Goal: Information Seeking & Learning: Compare options

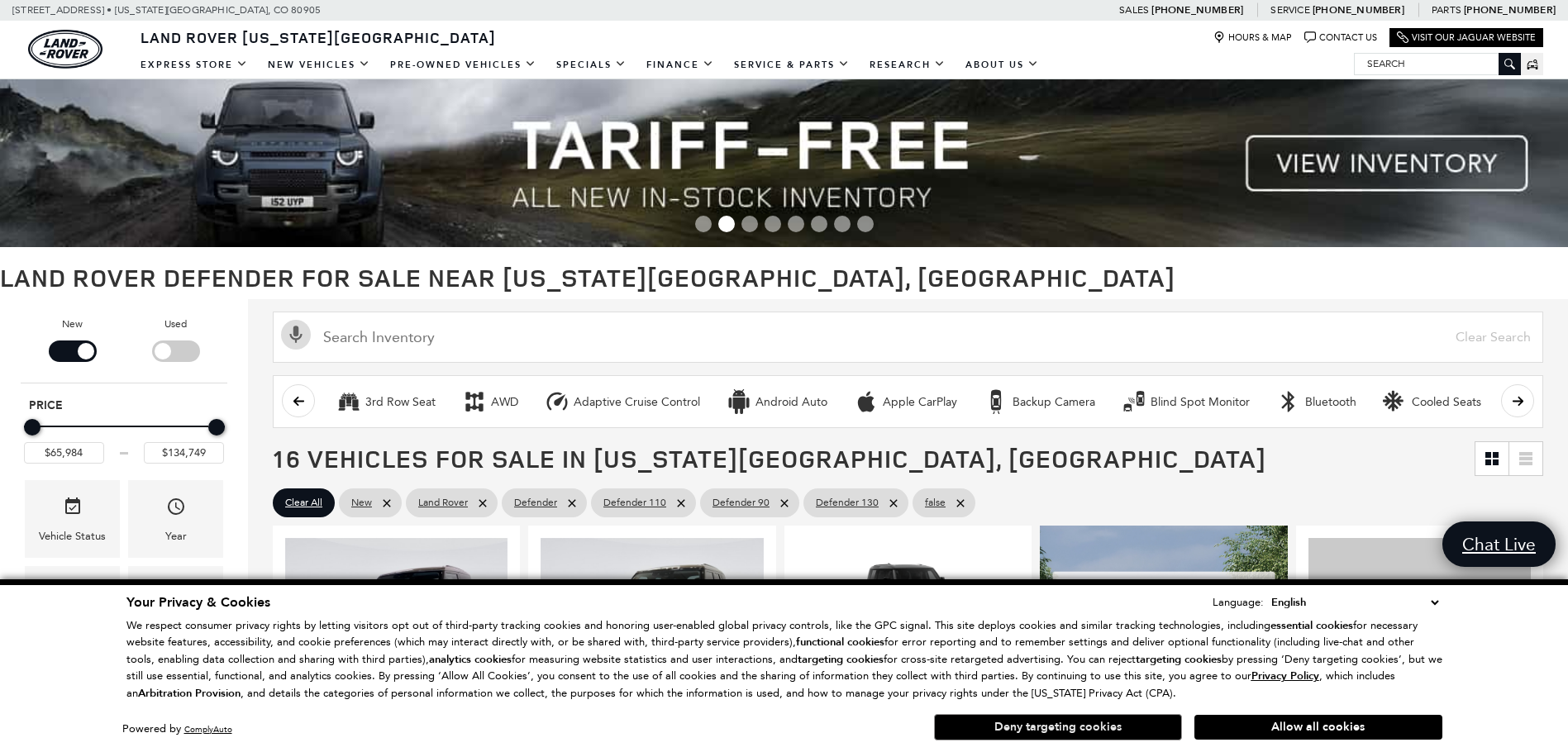
click at [1145, 725] on button "Deny targeting cookies" at bounding box center [1057, 727] width 248 height 26
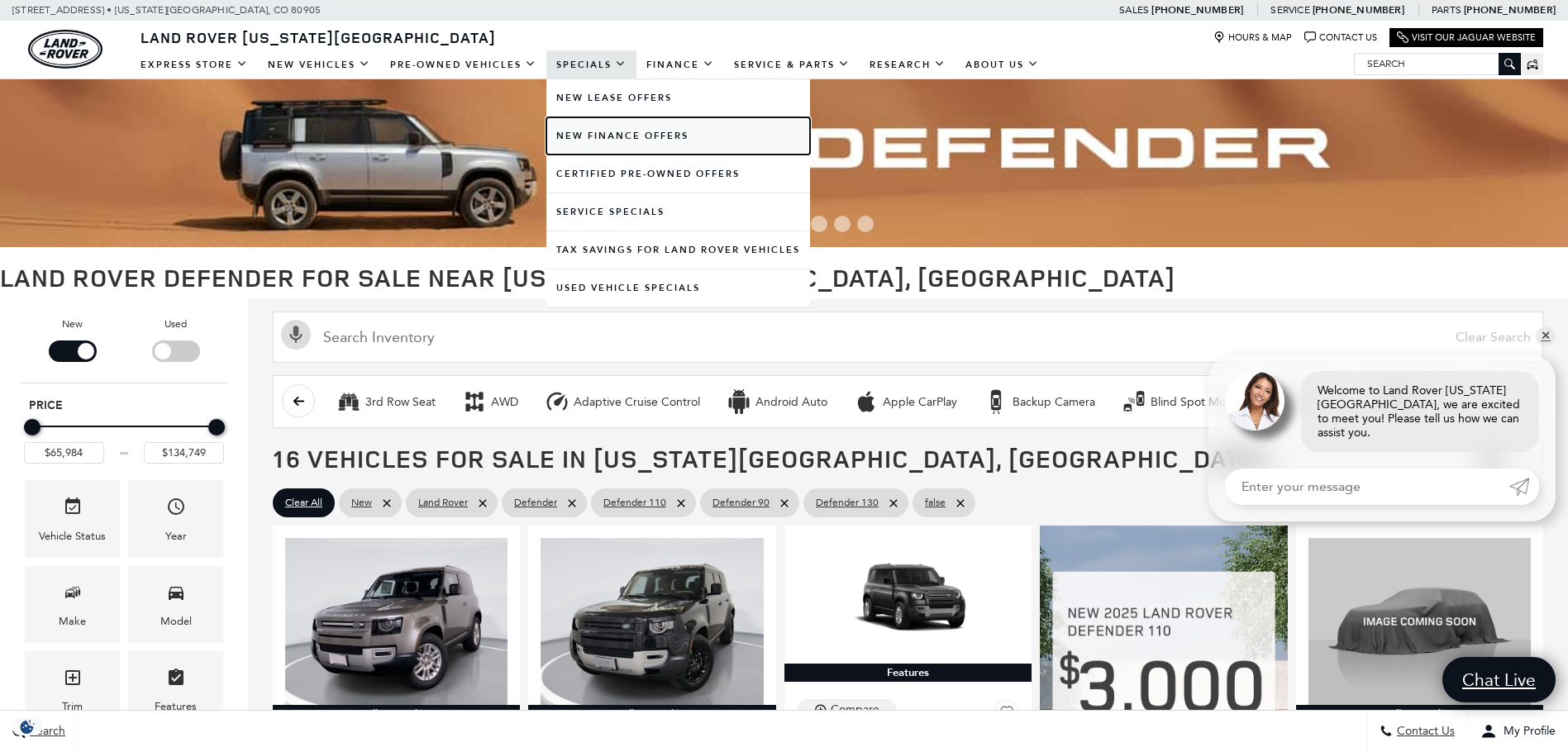
click at [621, 140] on link "New Finance Offers" at bounding box center [678, 136] width 264 height 37
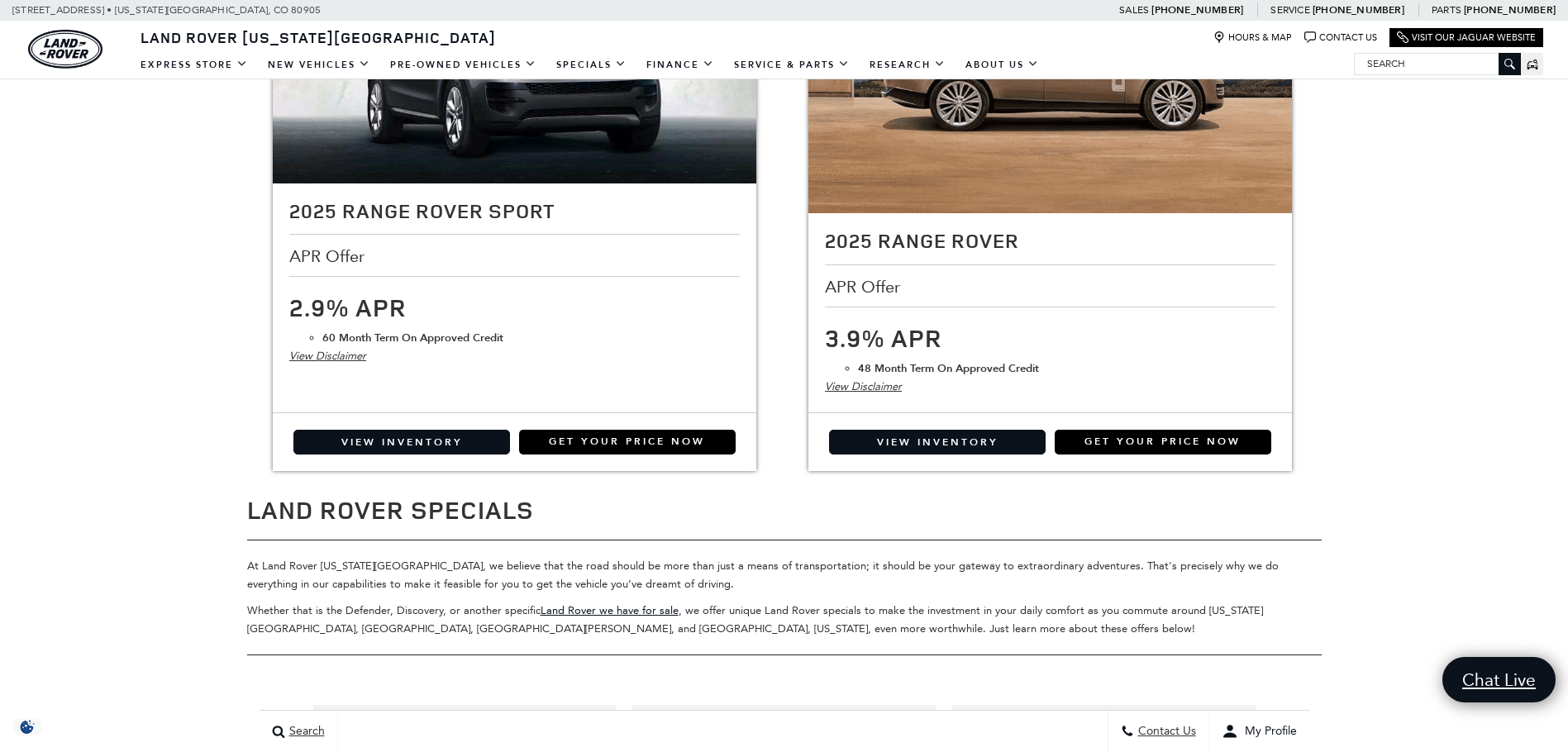
scroll to position [3138, 0]
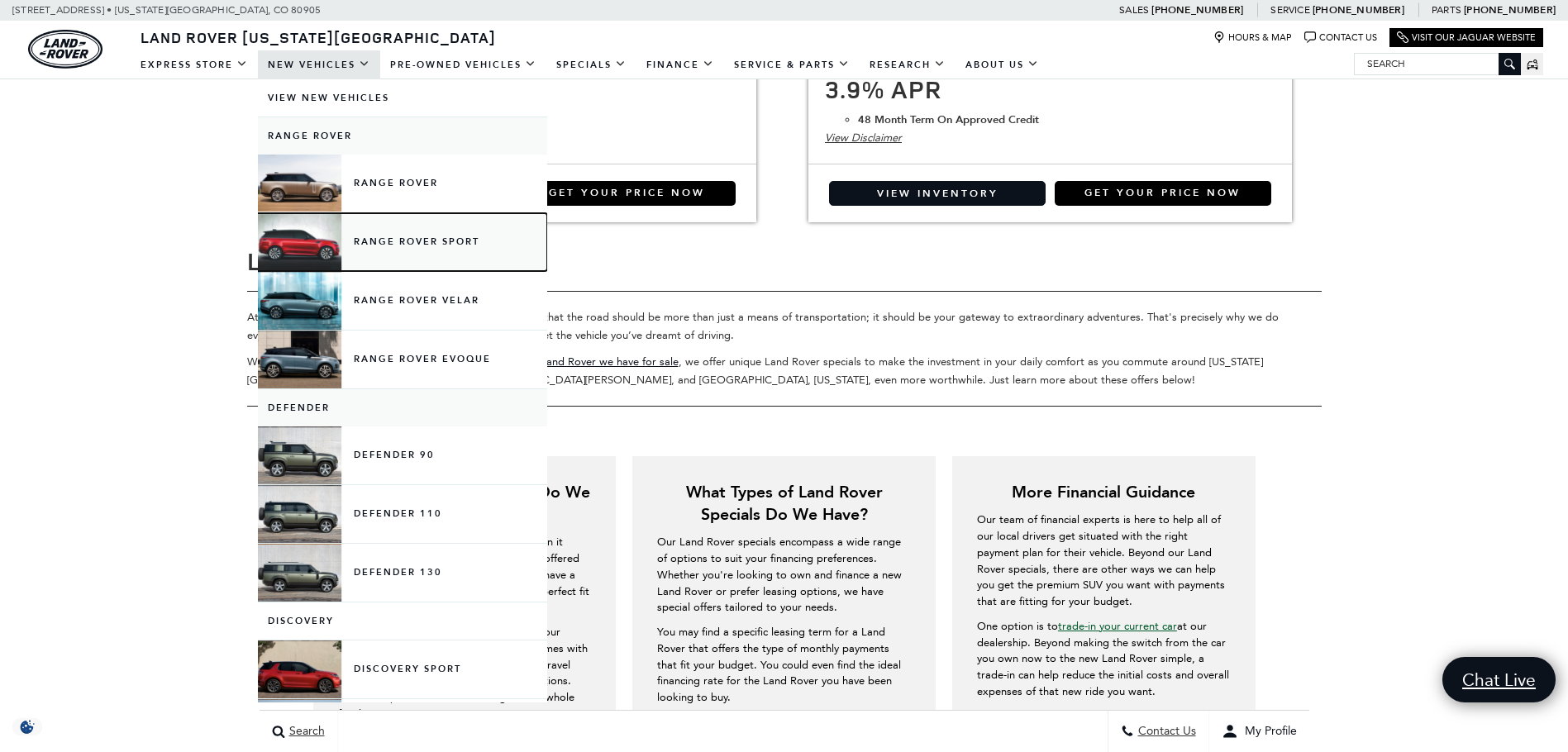
click at [347, 240] on link "Range Rover Sport" at bounding box center [402, 242] width 289 height 57
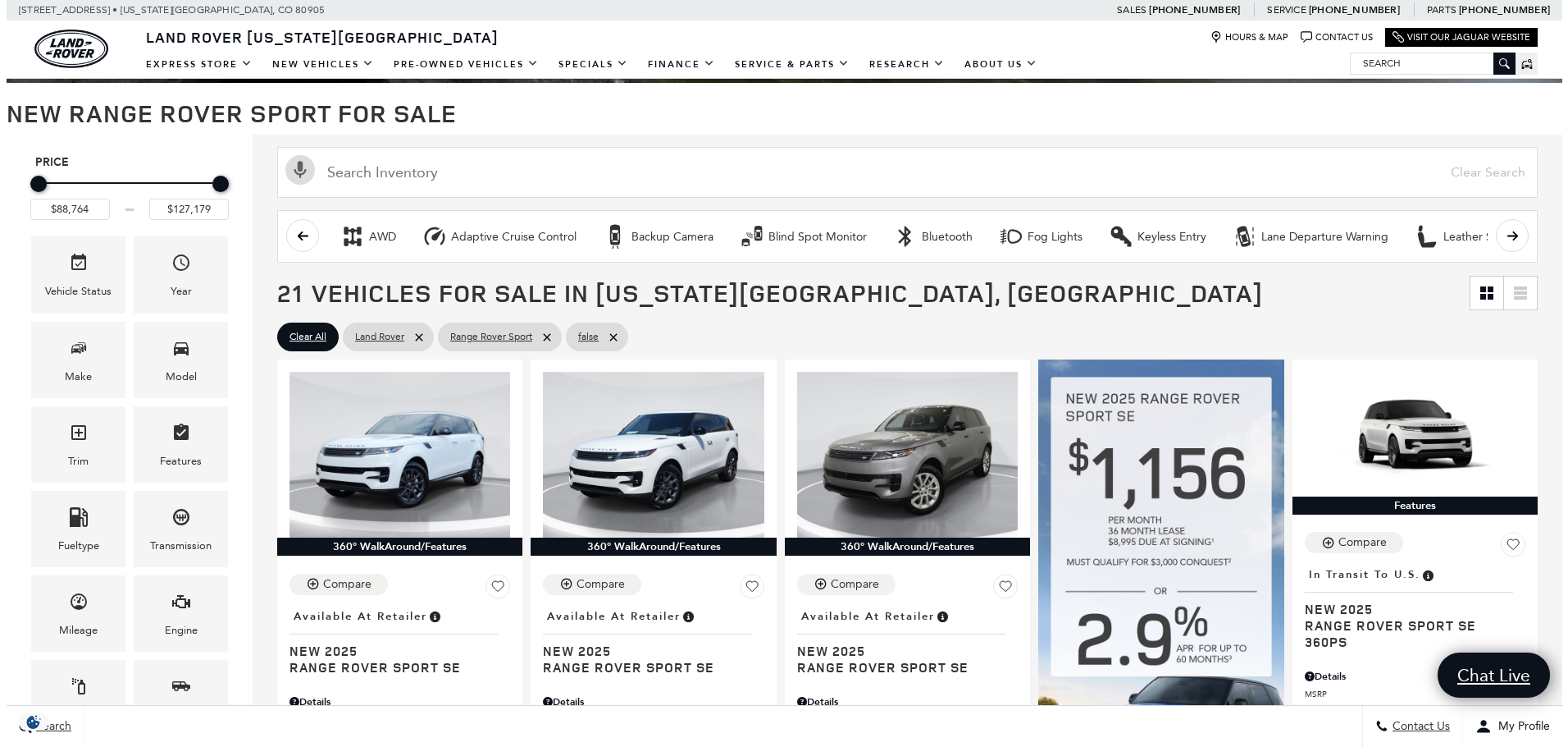
scroll to position [165, 0]
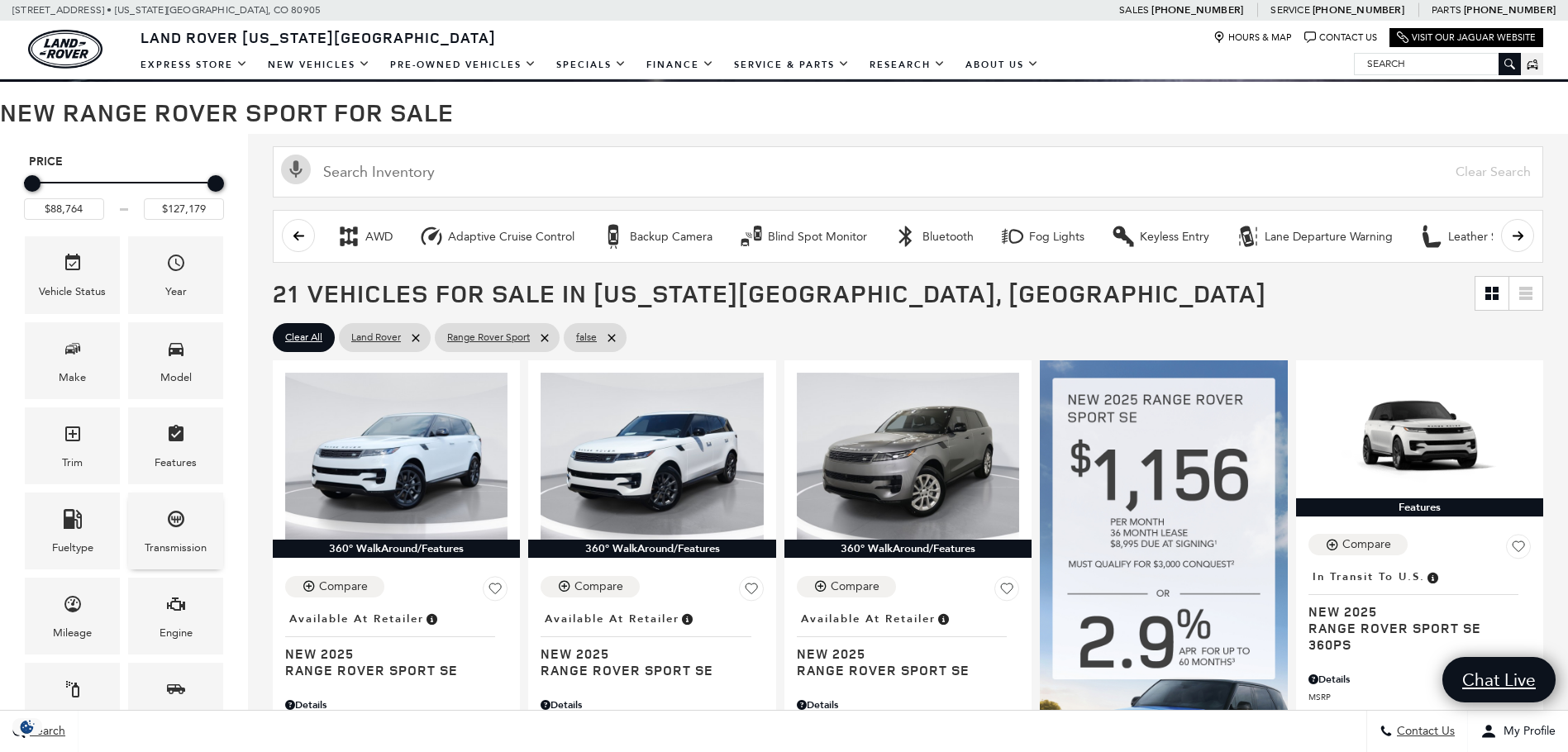
click at [172, 541] on div "Transmission" at bounding box center [175, 548] width 62 height 19
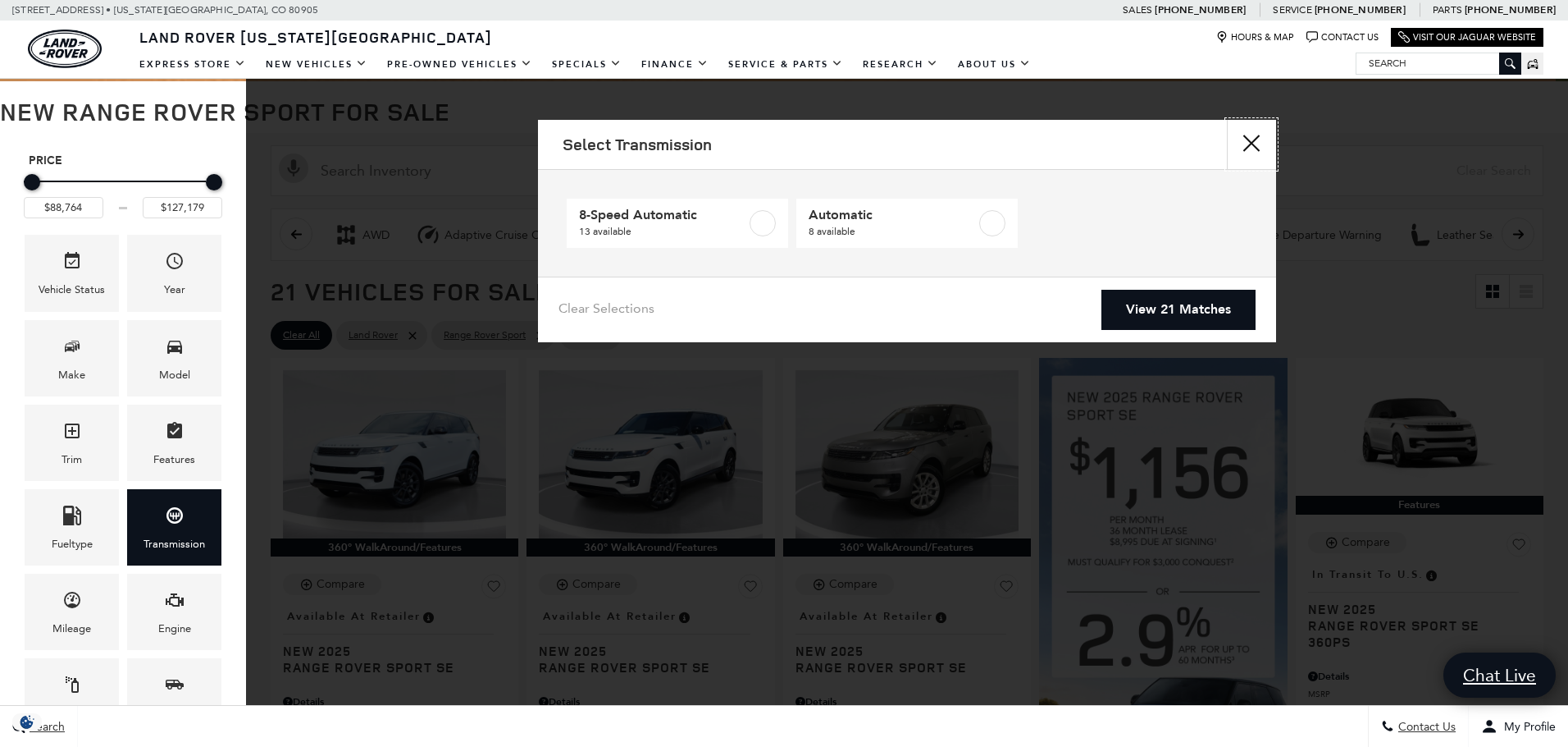
click at [1263, 145] on button "close" at bounding box center [1252, 144] width 49 height 50
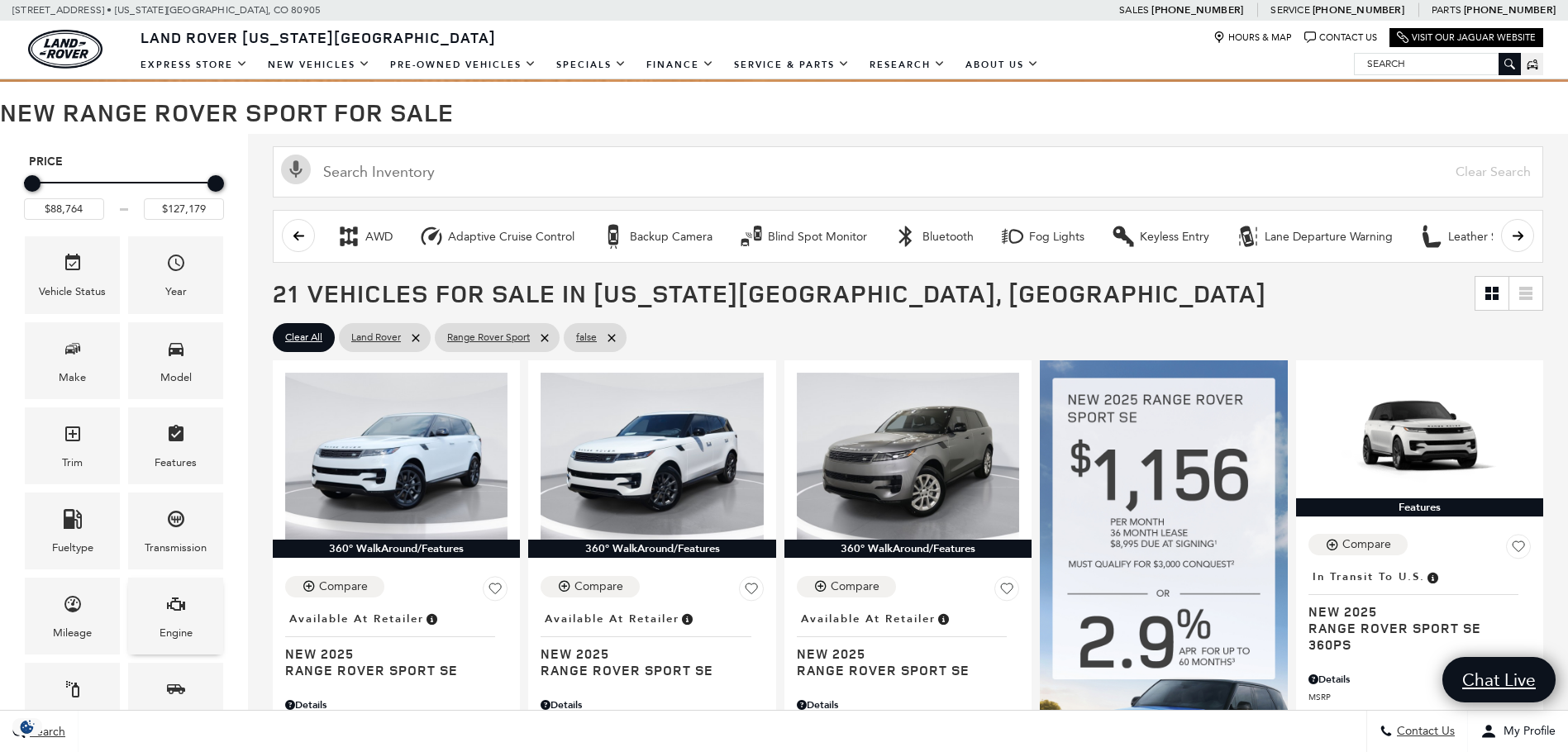
click at [201, 596] on div "Engine" at bounding box center [176, 615] width 95 height 77
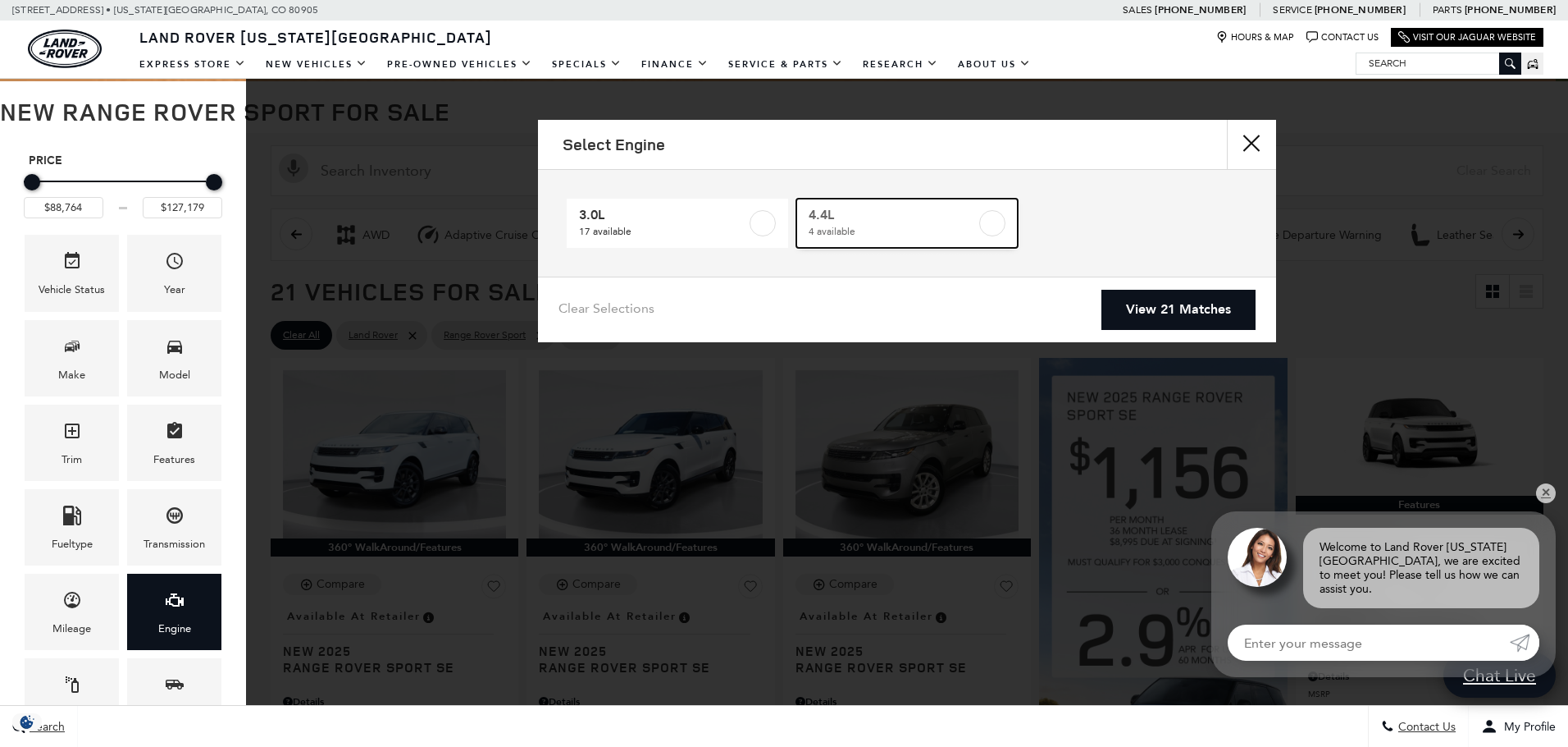
click at [972, 223] on span "4 available" at bounding box center [892, 232] width 167 height 17
type input "$122,424"
checkbox input "true"
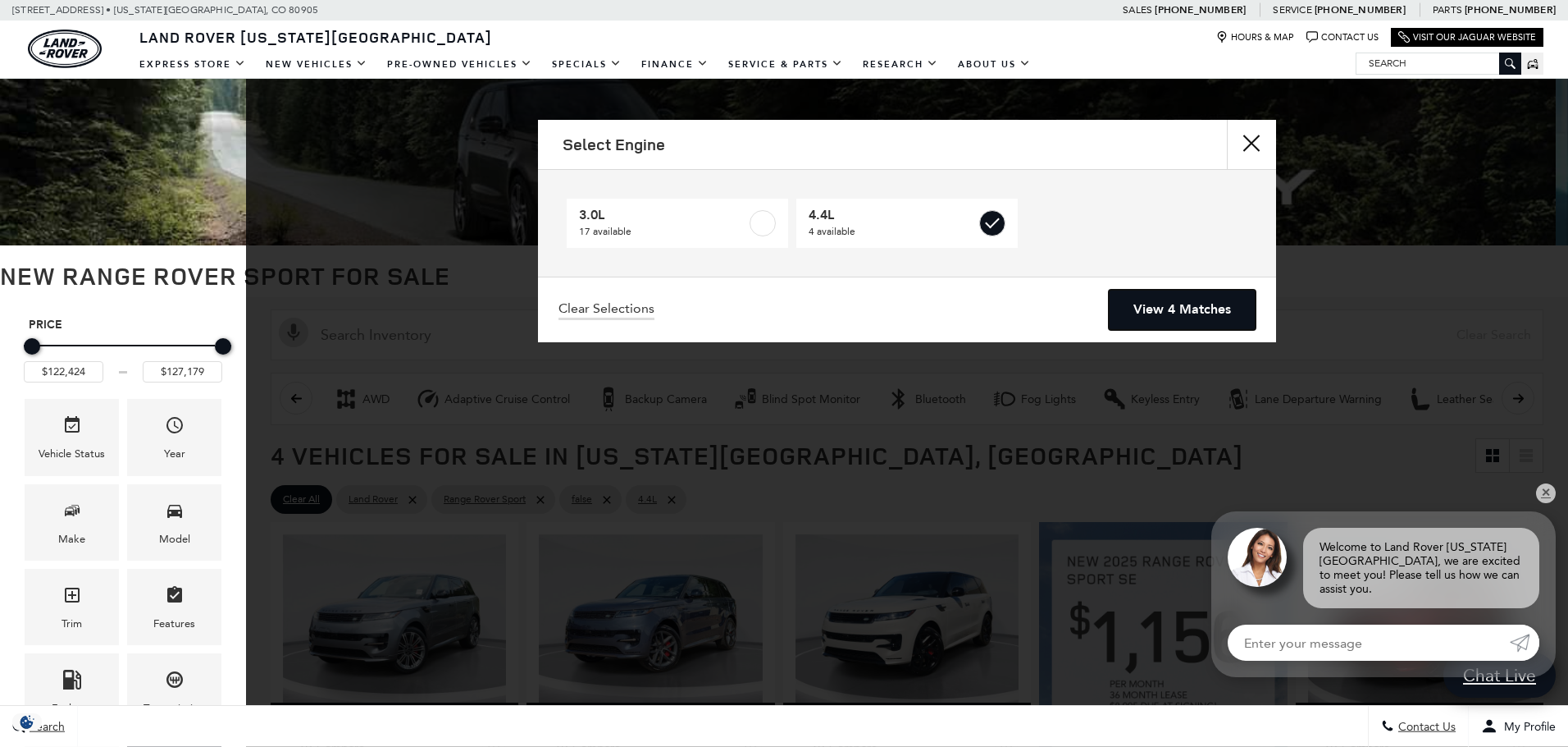
click at [1175, 300] on link "View 4 Matches" at bounding box center [1182, 310] width 147 height 40
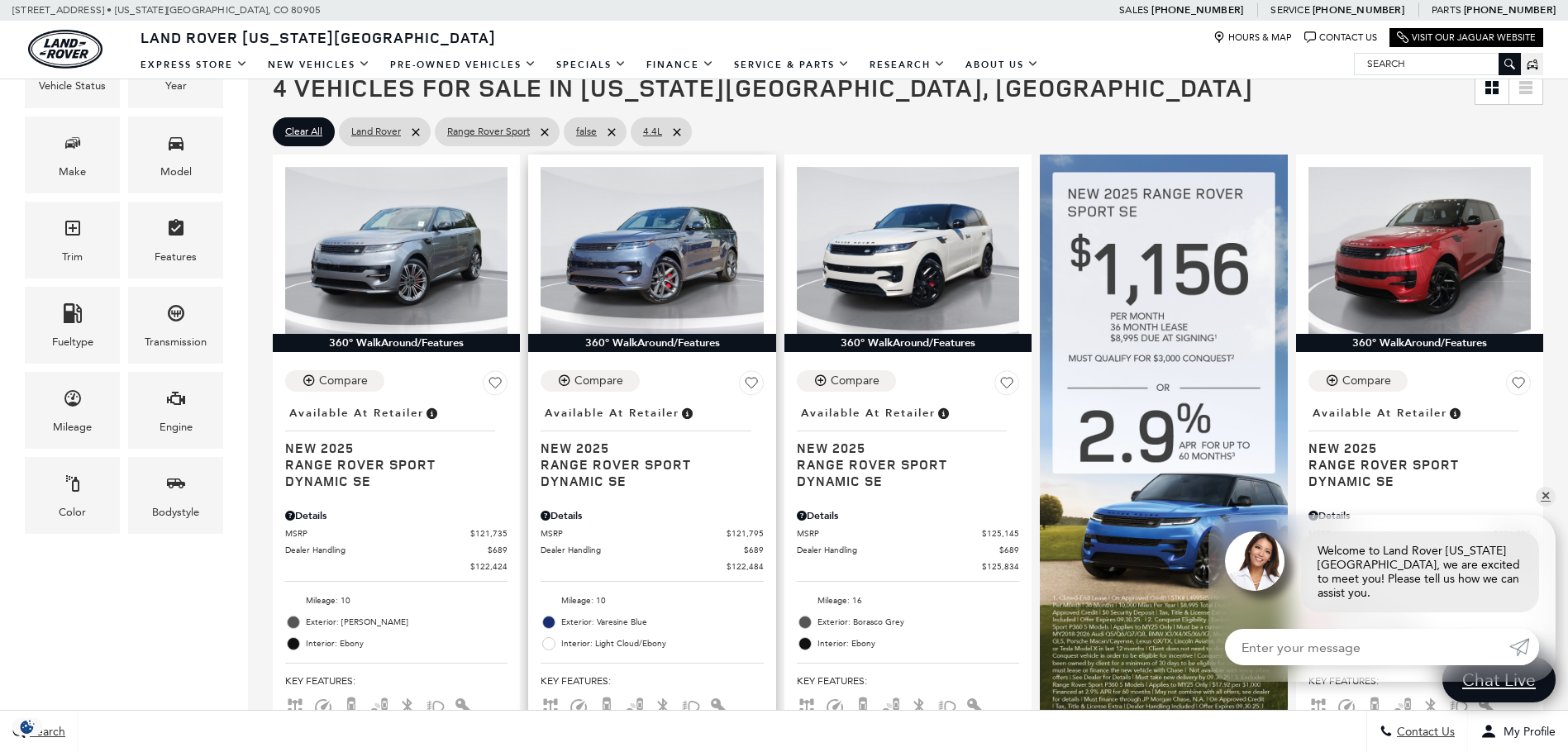
scroll to position [330, 0]
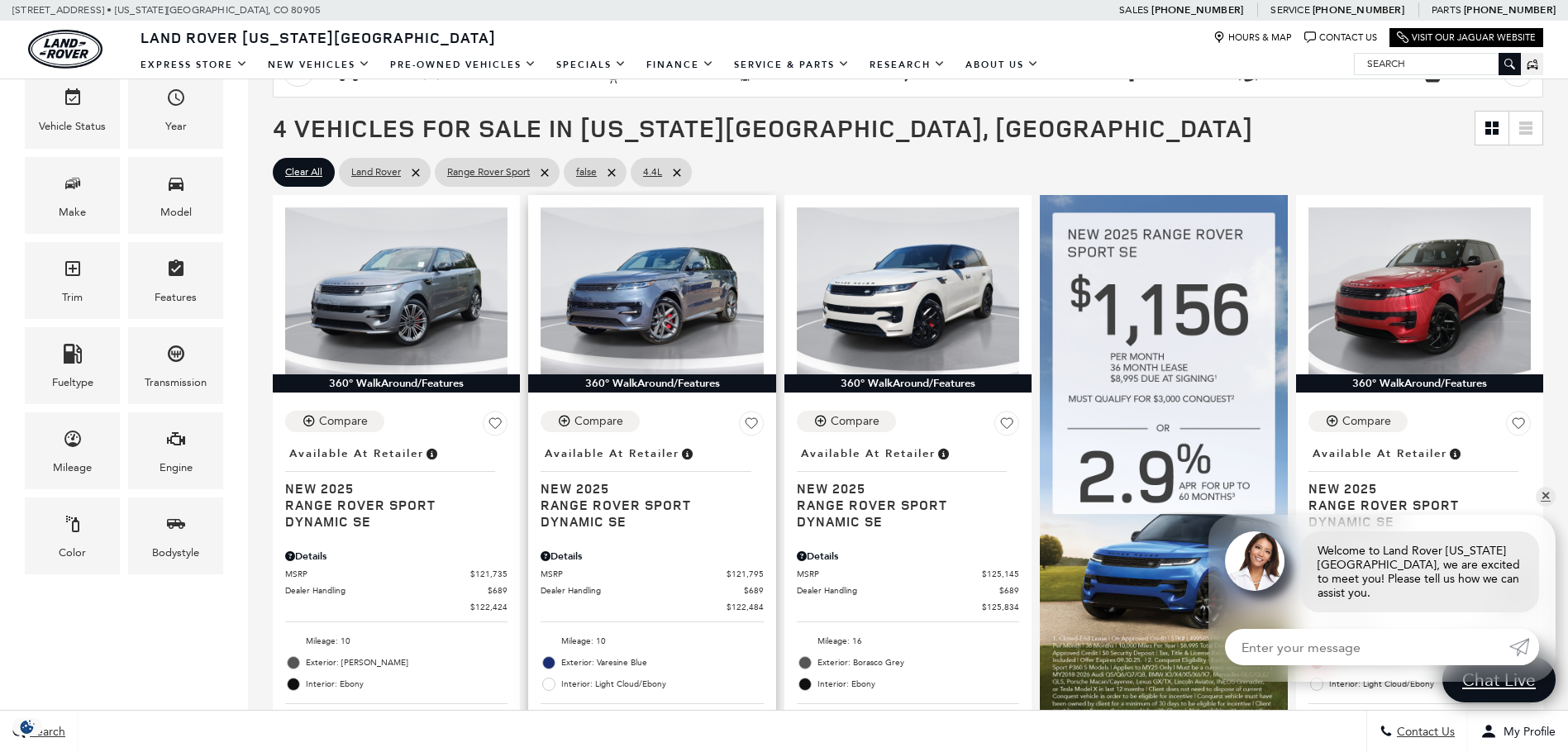
click at [683, 165] on link "4.4L" at bounding box center [661, 172] width 61 height 29
type input "$88,764"
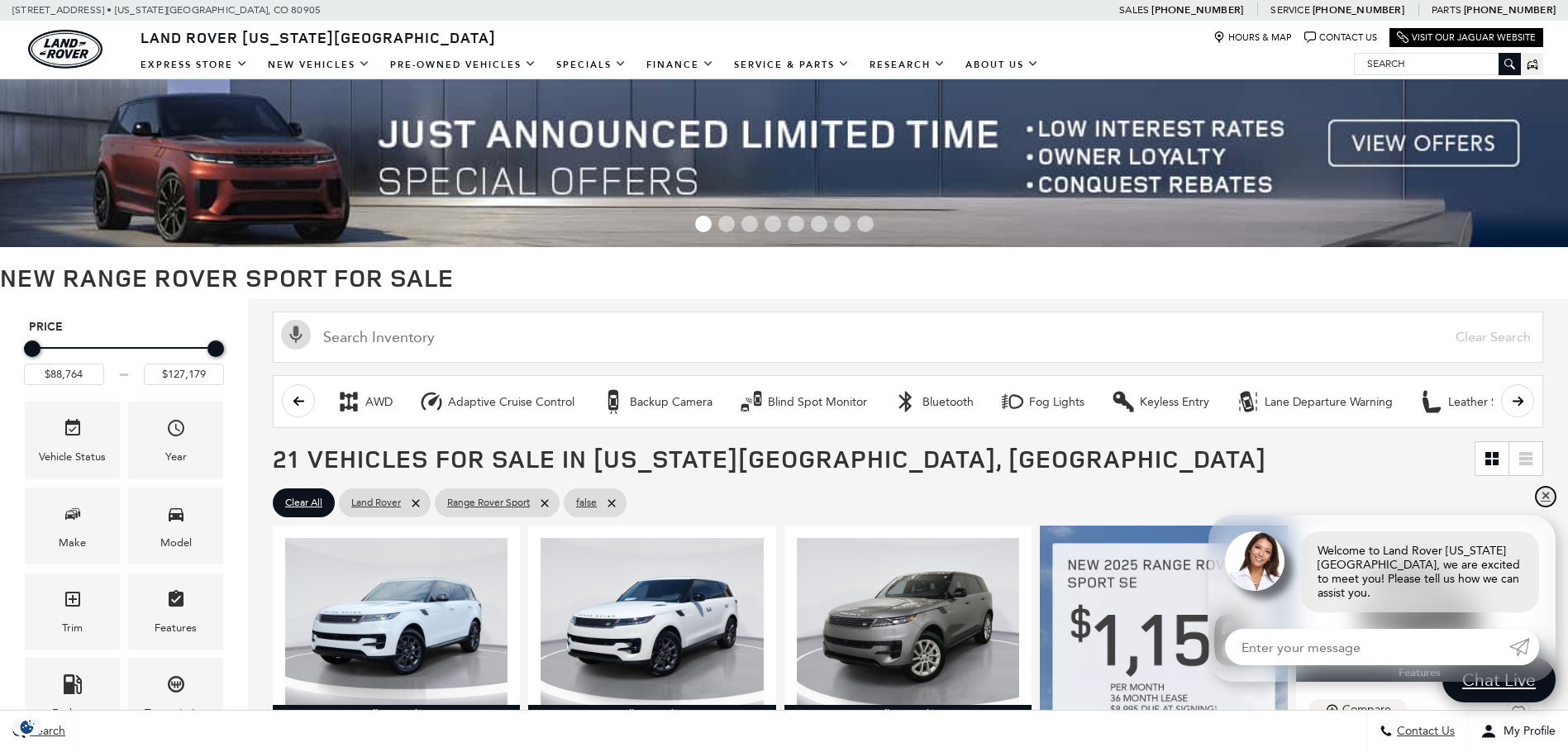
click at [1545, 506] on link "✕" at bounding box center [1545, 496] width 19 height 19
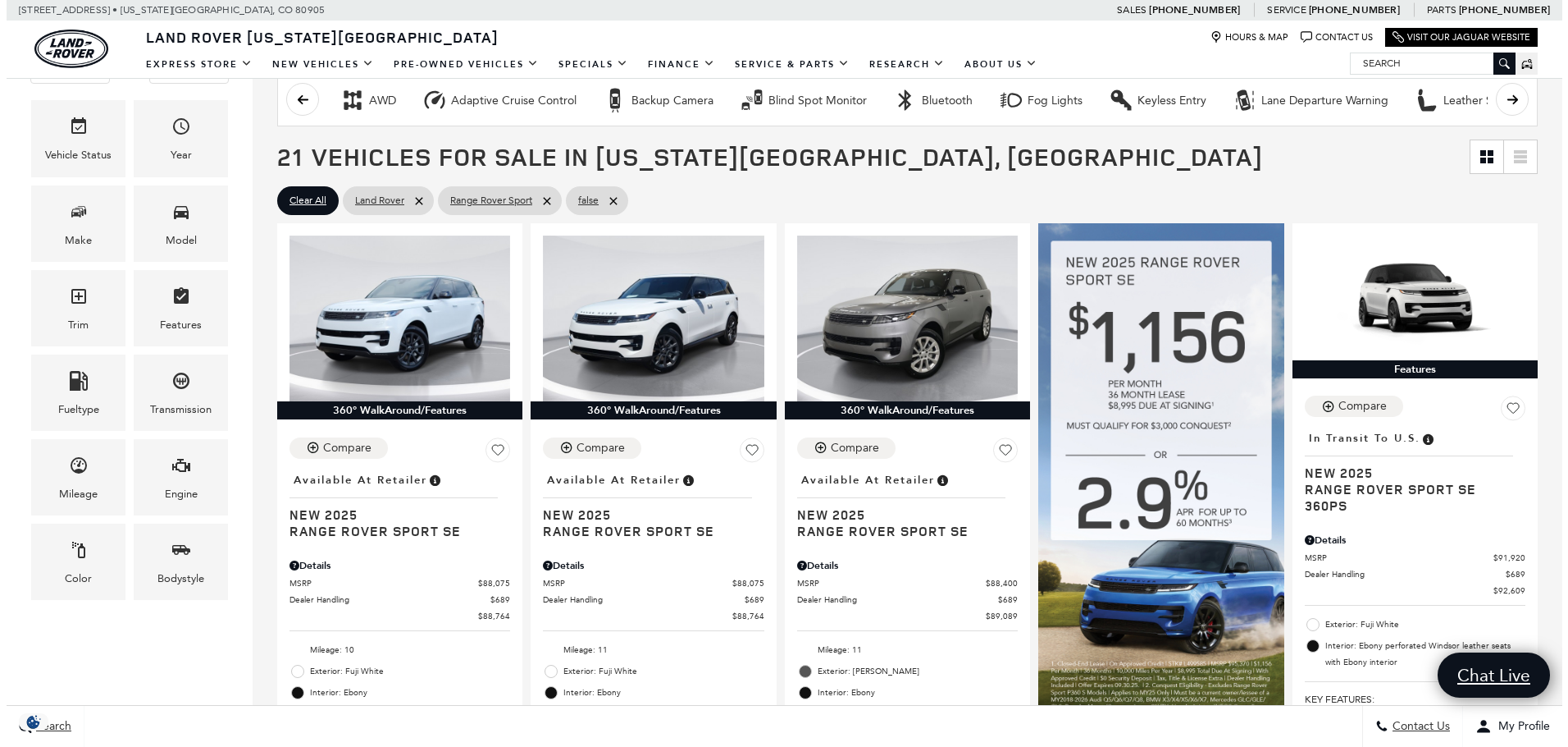
scroll to position [246, 0]
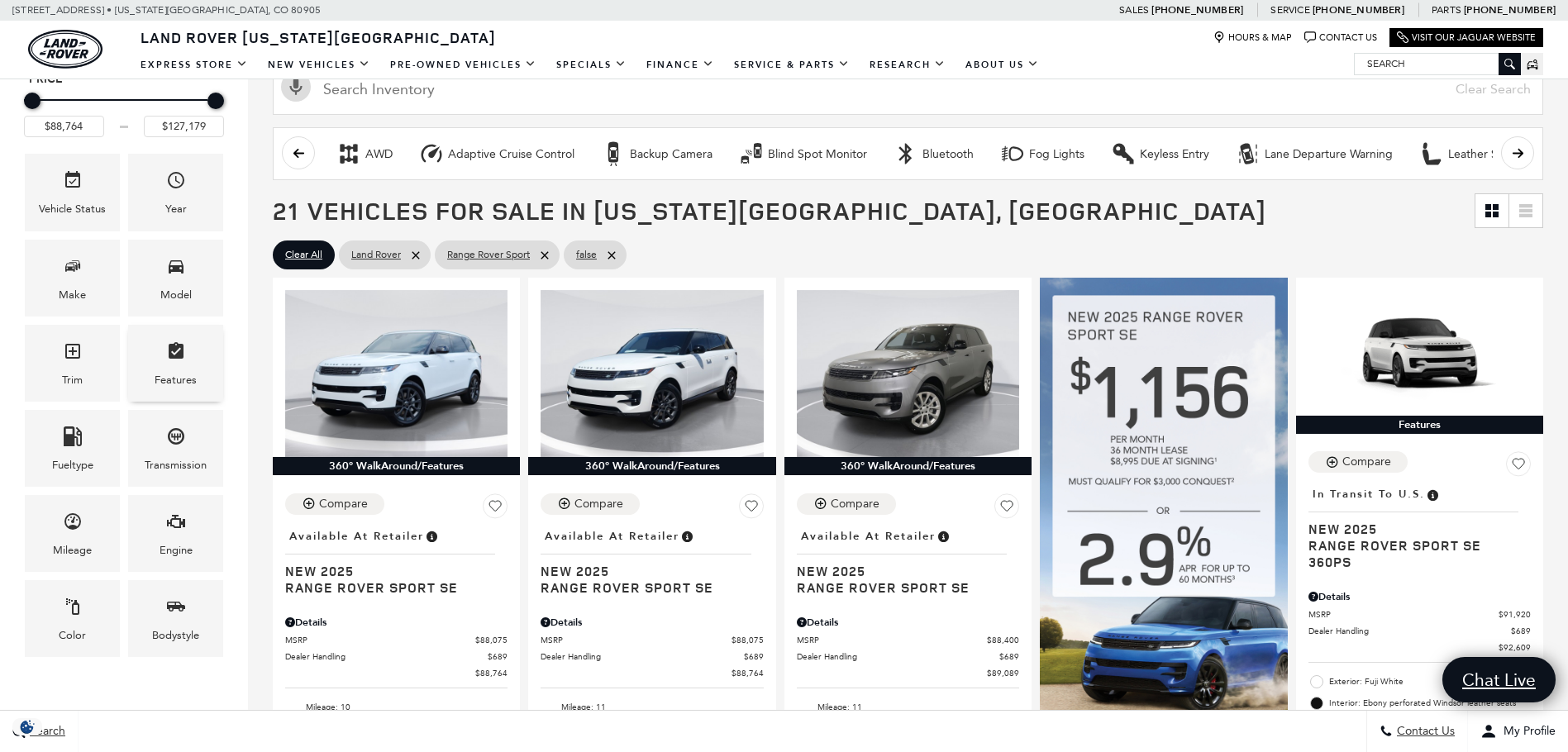
click at [175, 384] on div "Features" at bounding box center [176, 380] width 42 height 19
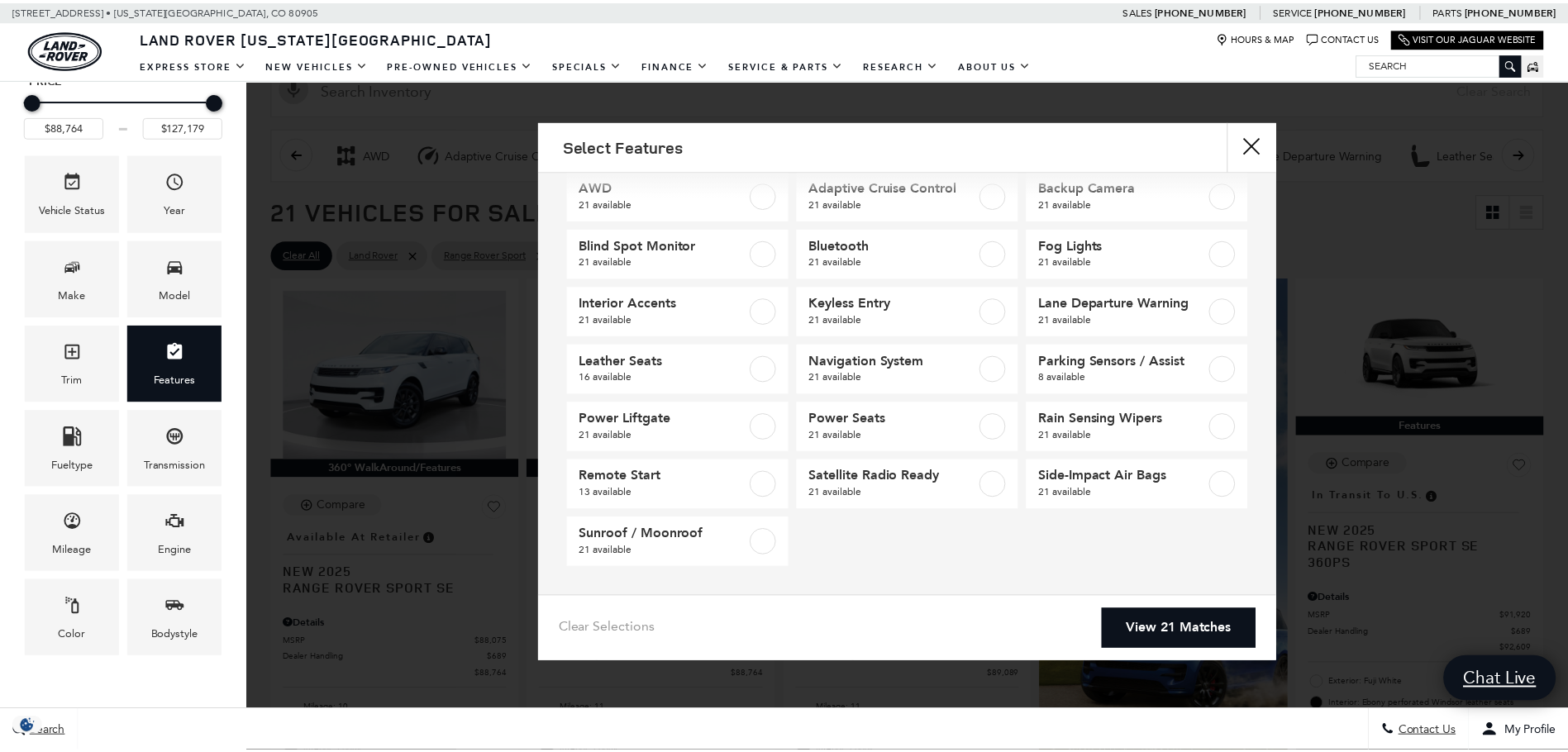
scroll to position [0, 0]
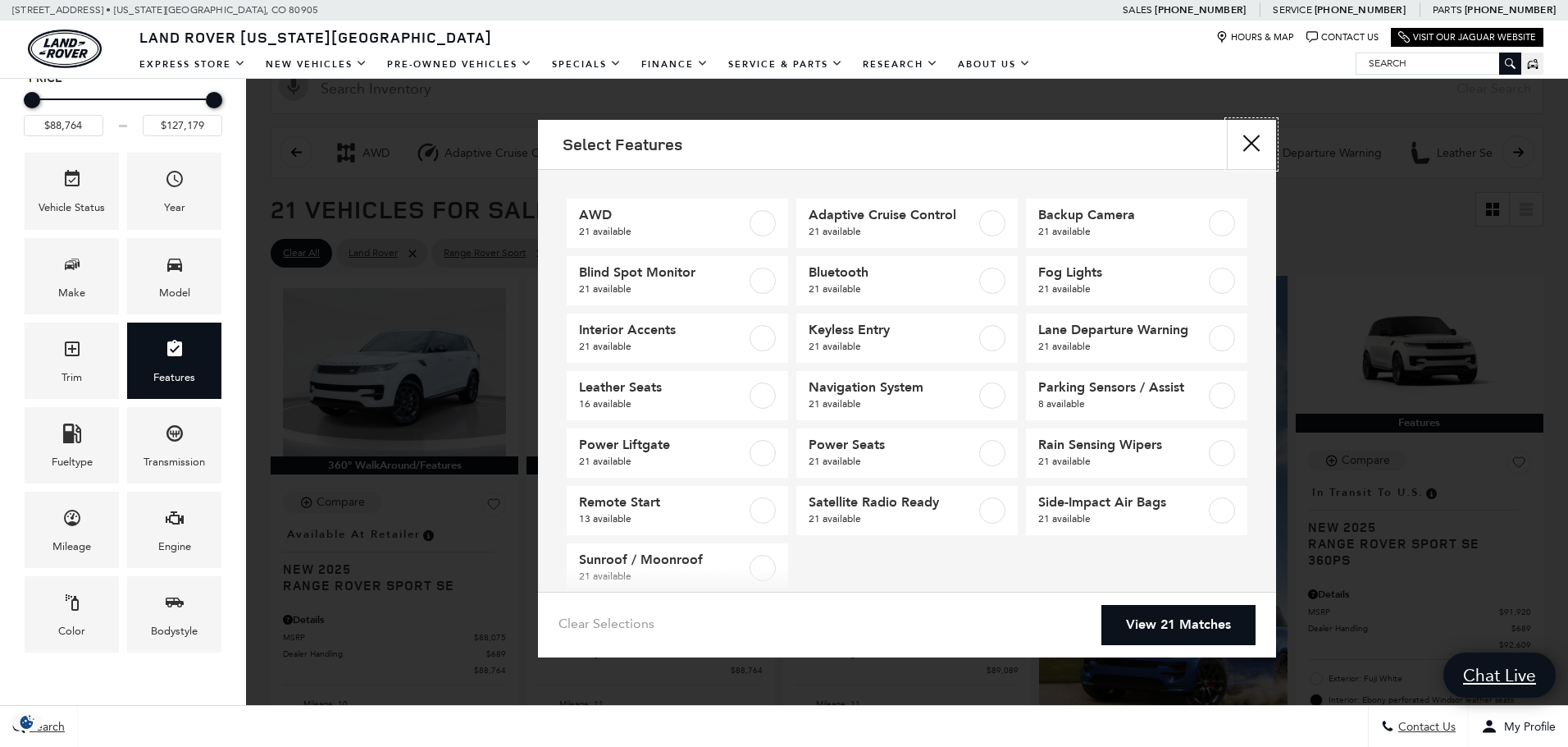
click at [1243, 150] on button "close" at bounding box center [1252, 144] width 49 height 50
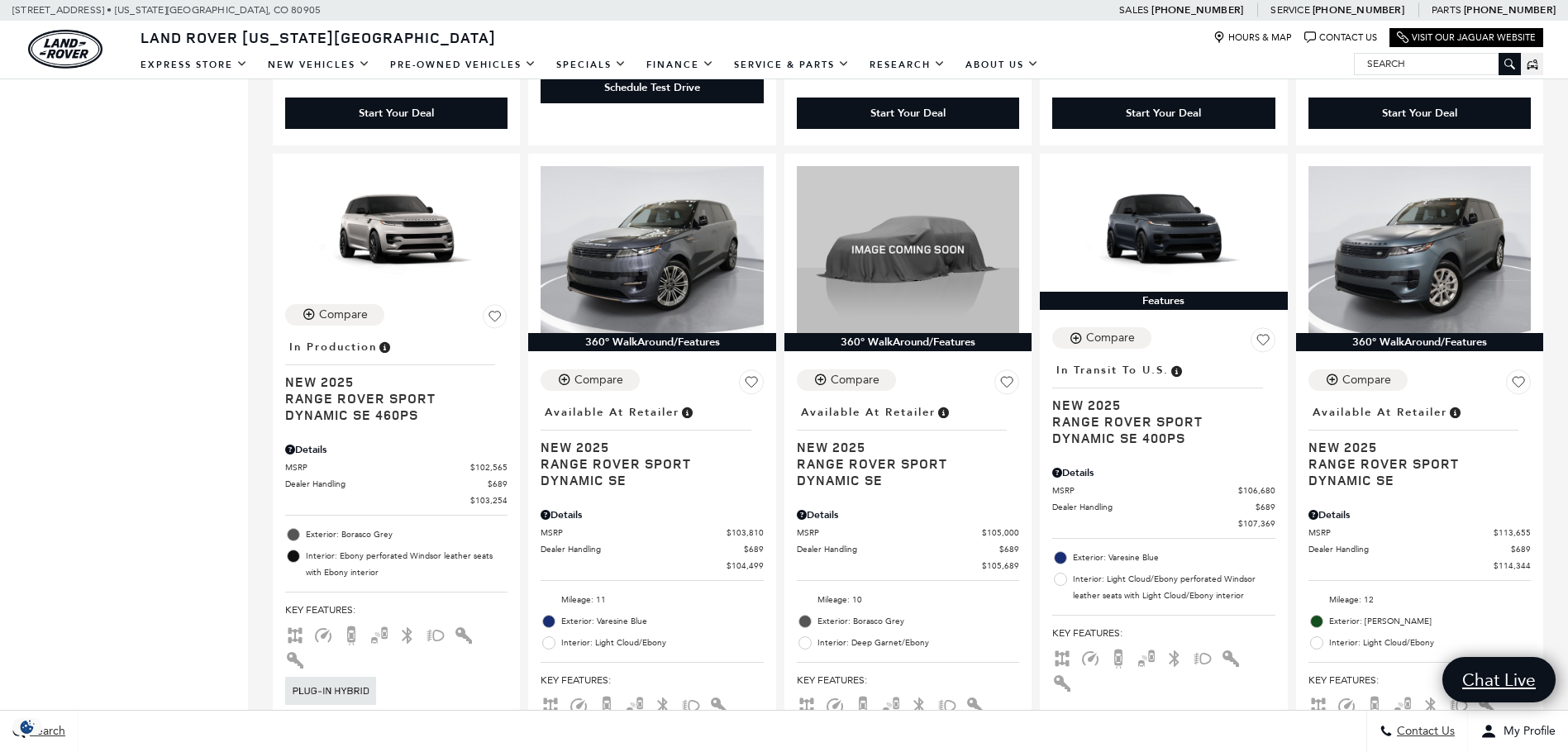
scroll to position [2395, 0]
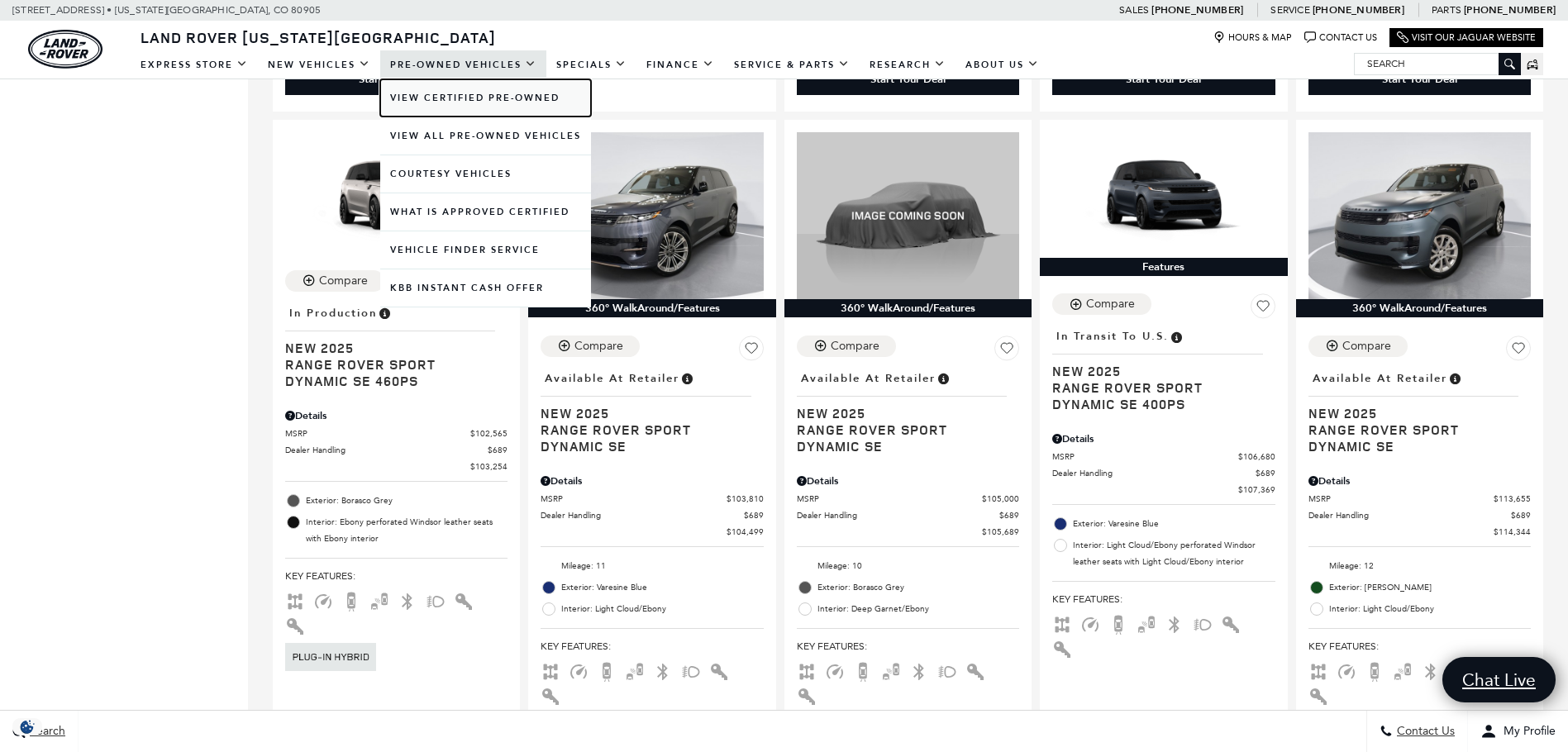
click at [478, 93] on link "View Certified Pre-Owned" at bounding box center [485, 98] width 210 height 37
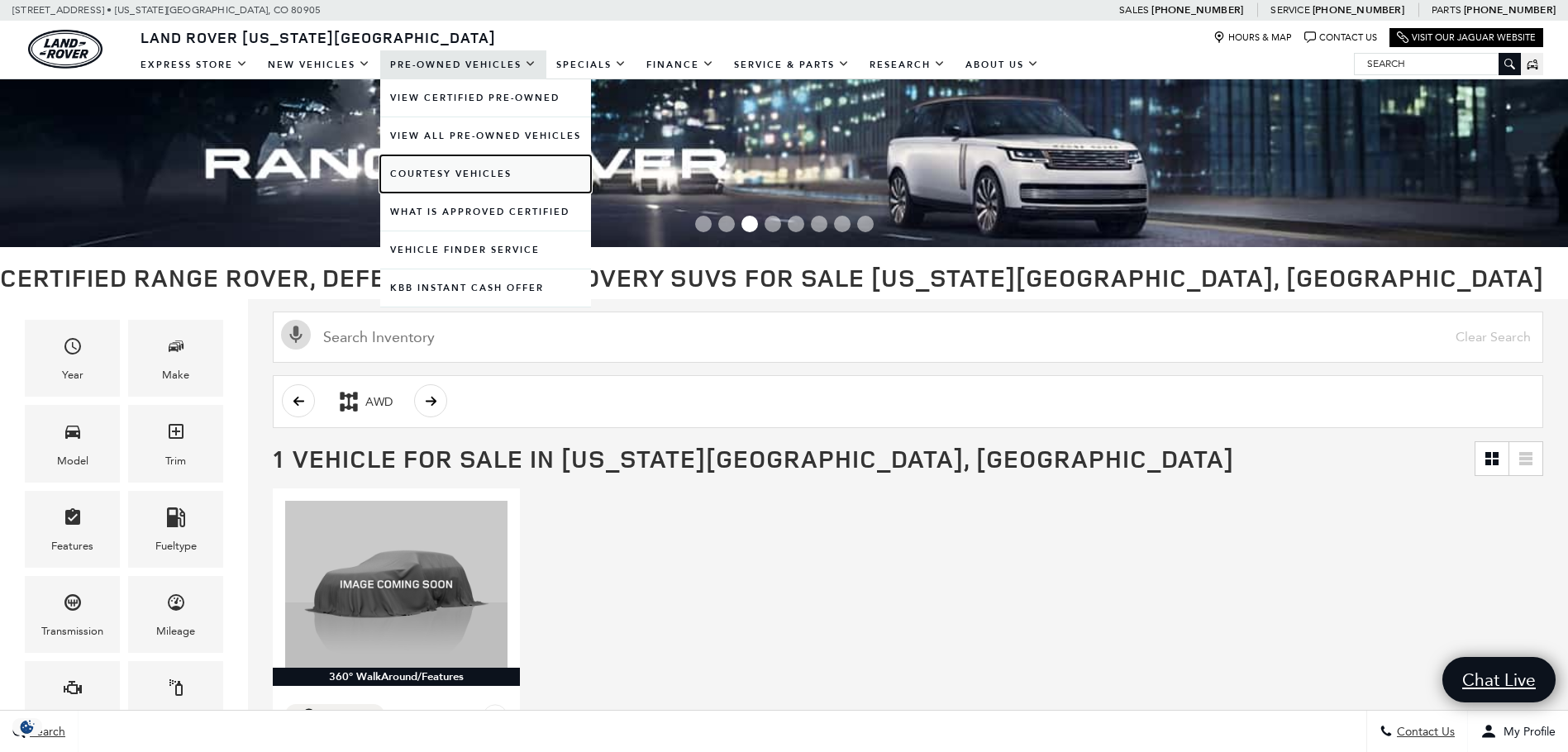
click at [472, 171] on link "Courtesy Vehicles" at bounding box center [485, 174] width 210 height 37
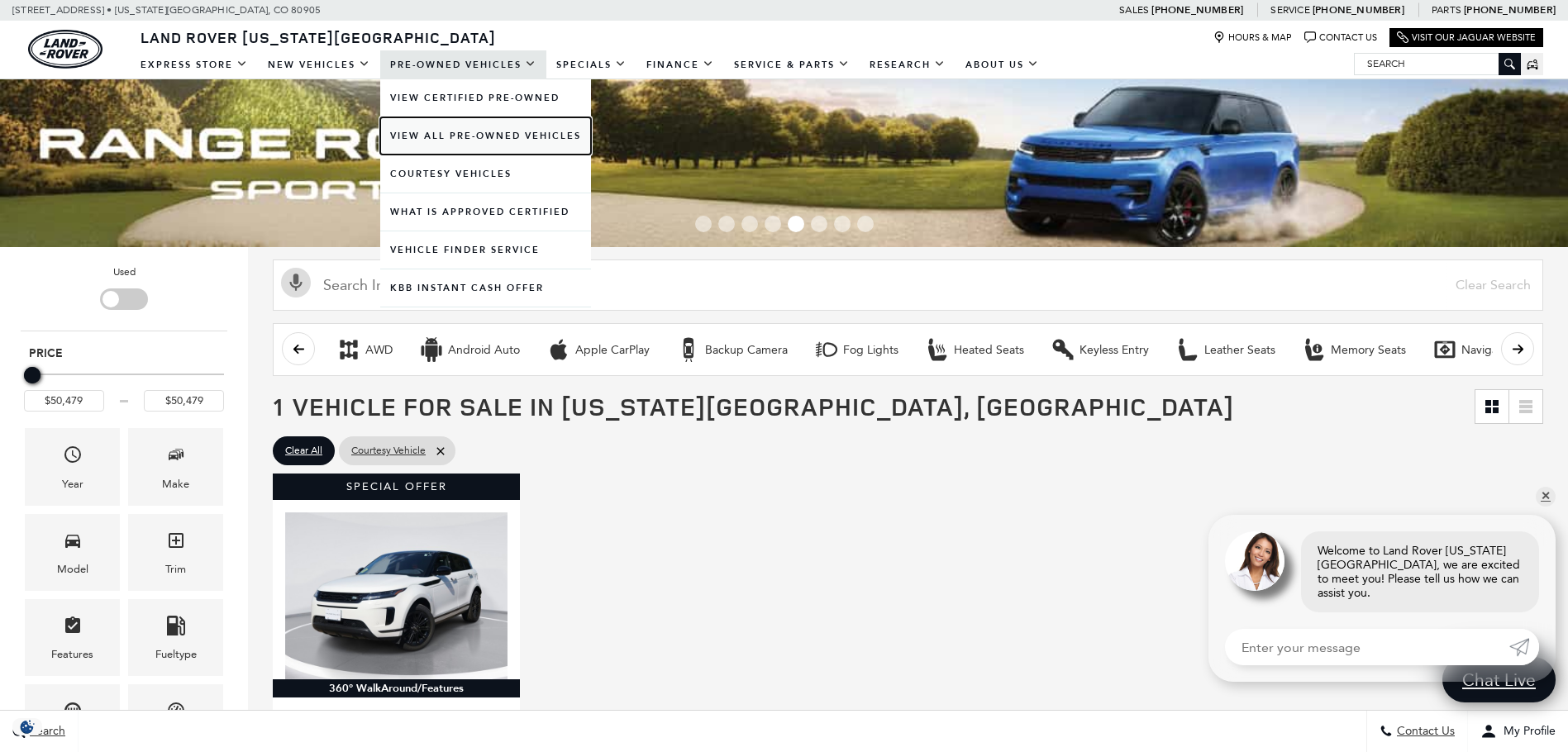
click at [430, 121] on link "View All Pre-Owned Vehicles" at bounding box center [485, 136] width 210 height 37
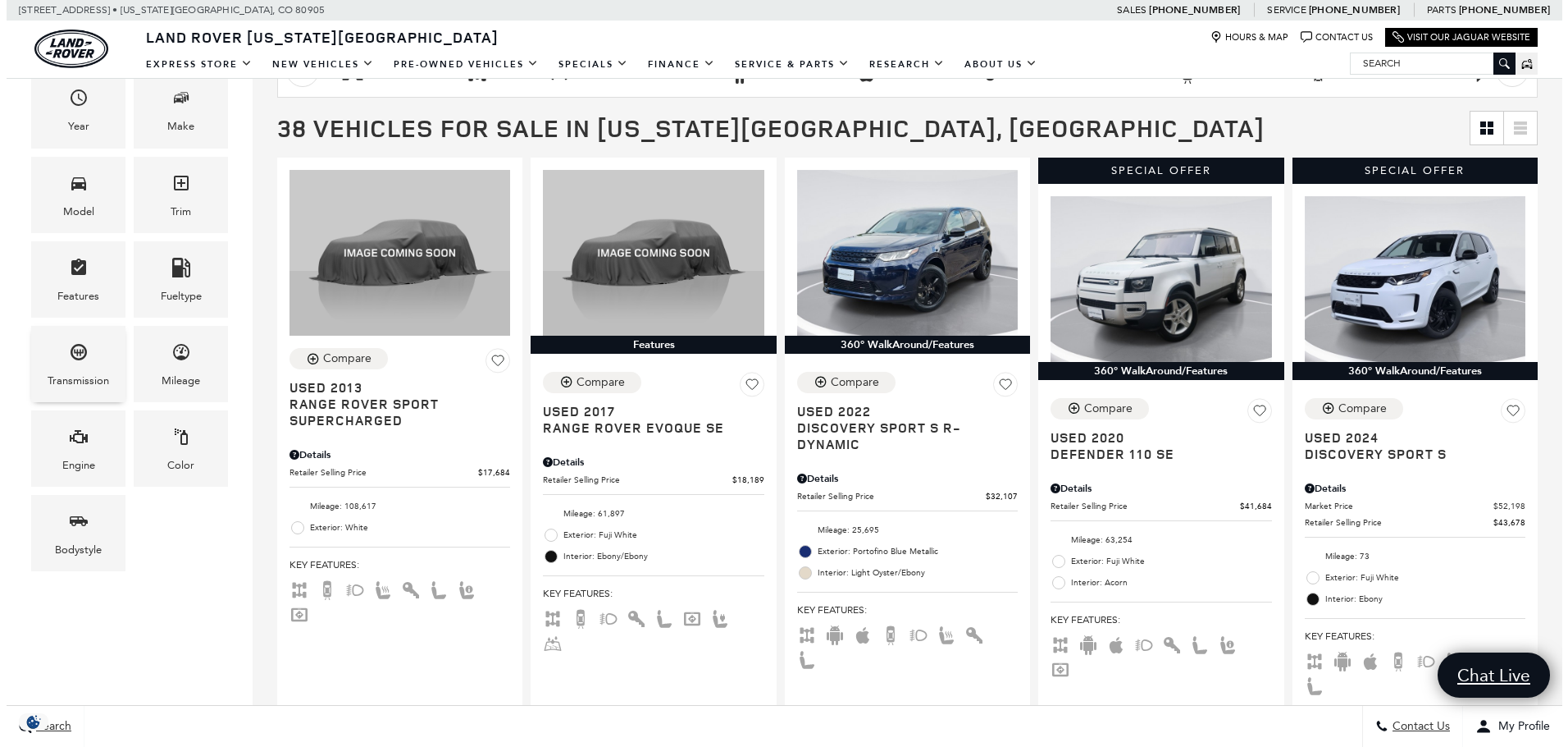
scroll to position [164, 0]
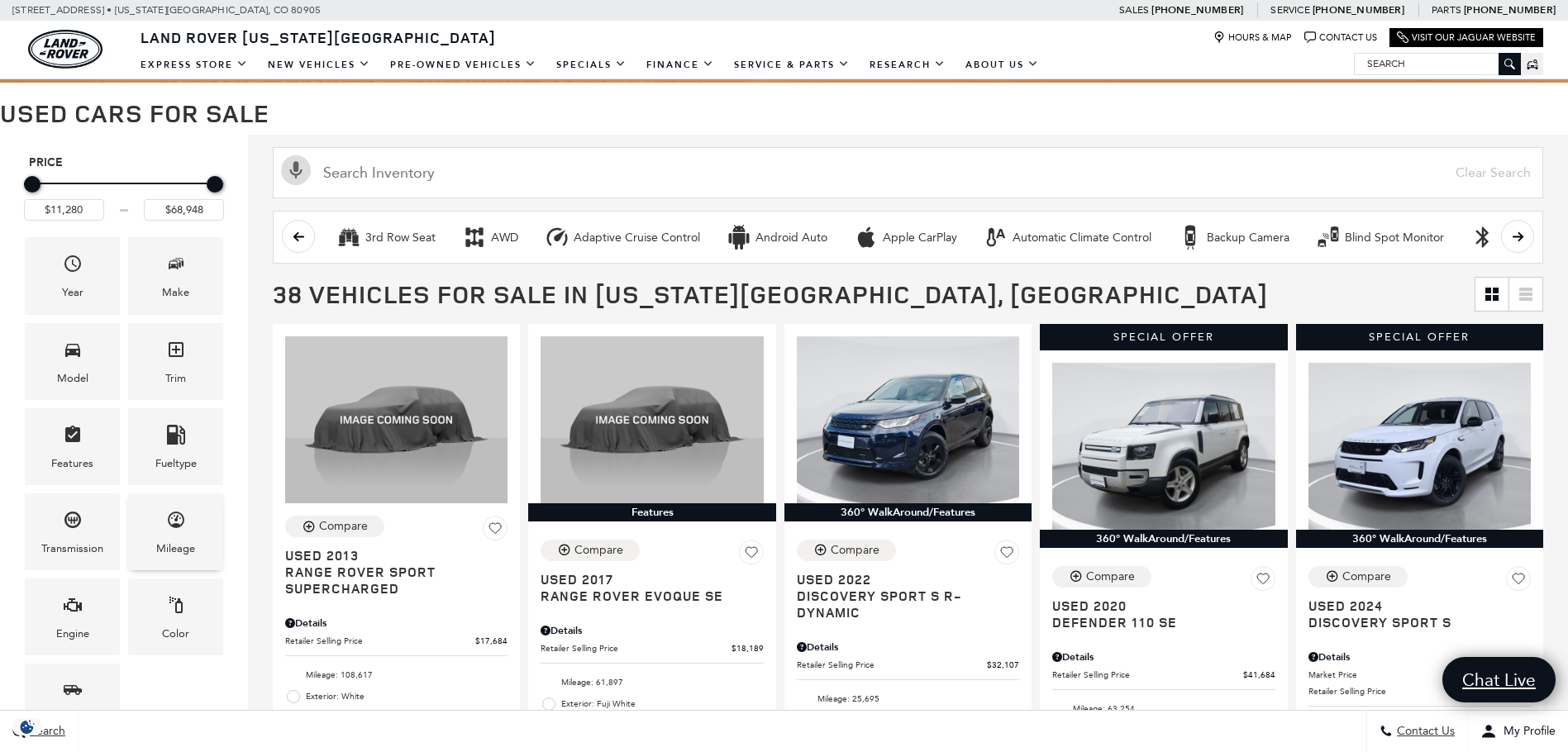
click at [172, 522] on icon "Mileage" at bounding box center [176, 519] width 19 height 19
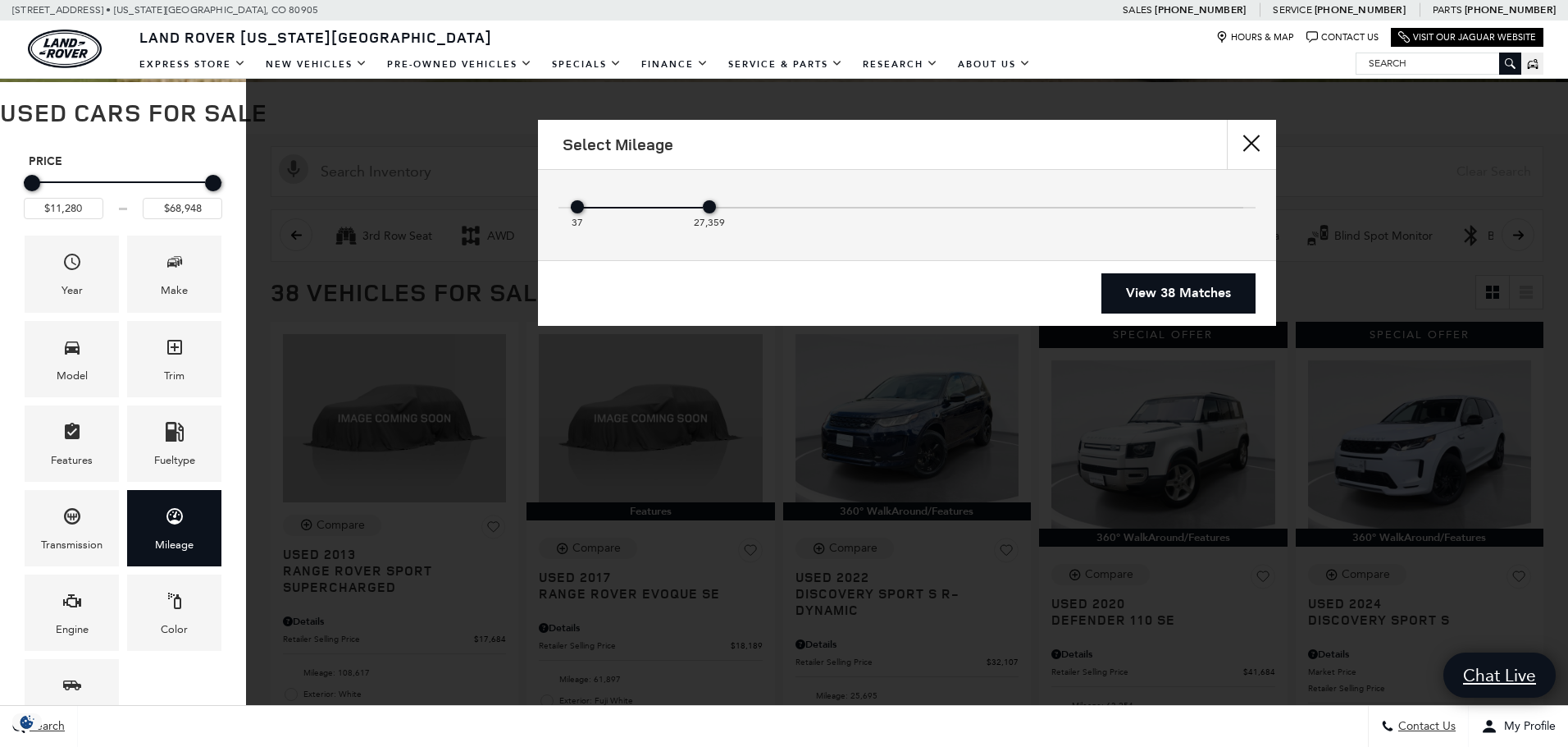
drag, startPoint x: 1234, startPoint y: 203, endPoint x: 676, endPoint y: 213, distance: 558.1
click at [676, 213] on div "37 27,359" at bounding box center [907, 211] width 673 height 33
type input "$32,107"
type input "$66,689"
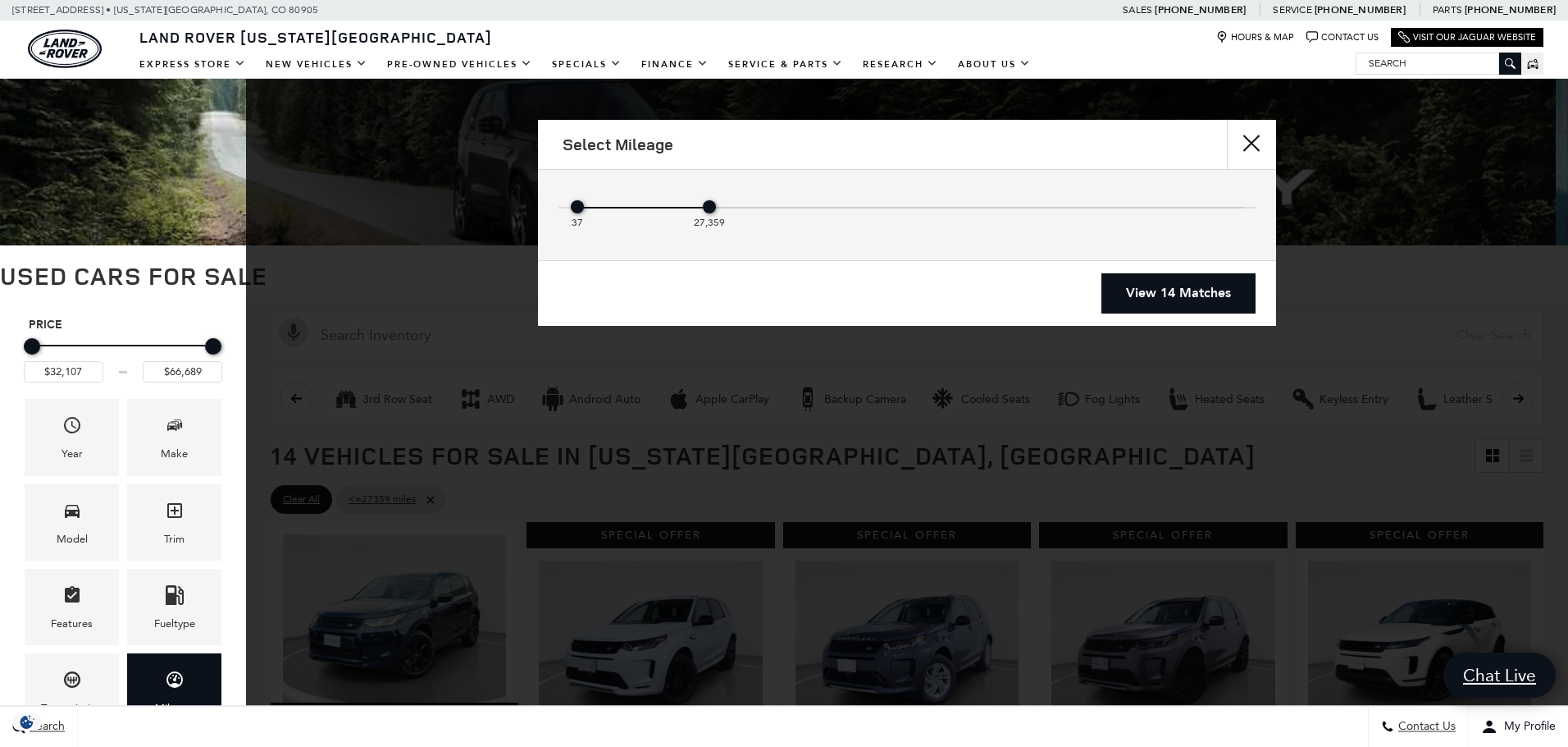
drag, startPoint x: 711, startPoint y: 206, endPoint x: 684, endPoint y: 214, distance: 28.2
click at [684, 214] on div "37 27,359" at bounding box center [907, 211] width 673 height 33
click at [657, 206] on div "37 27,359" at bounding box center [907, 211] width 673 height 33
type input "$43,678"
type input "$66,268"
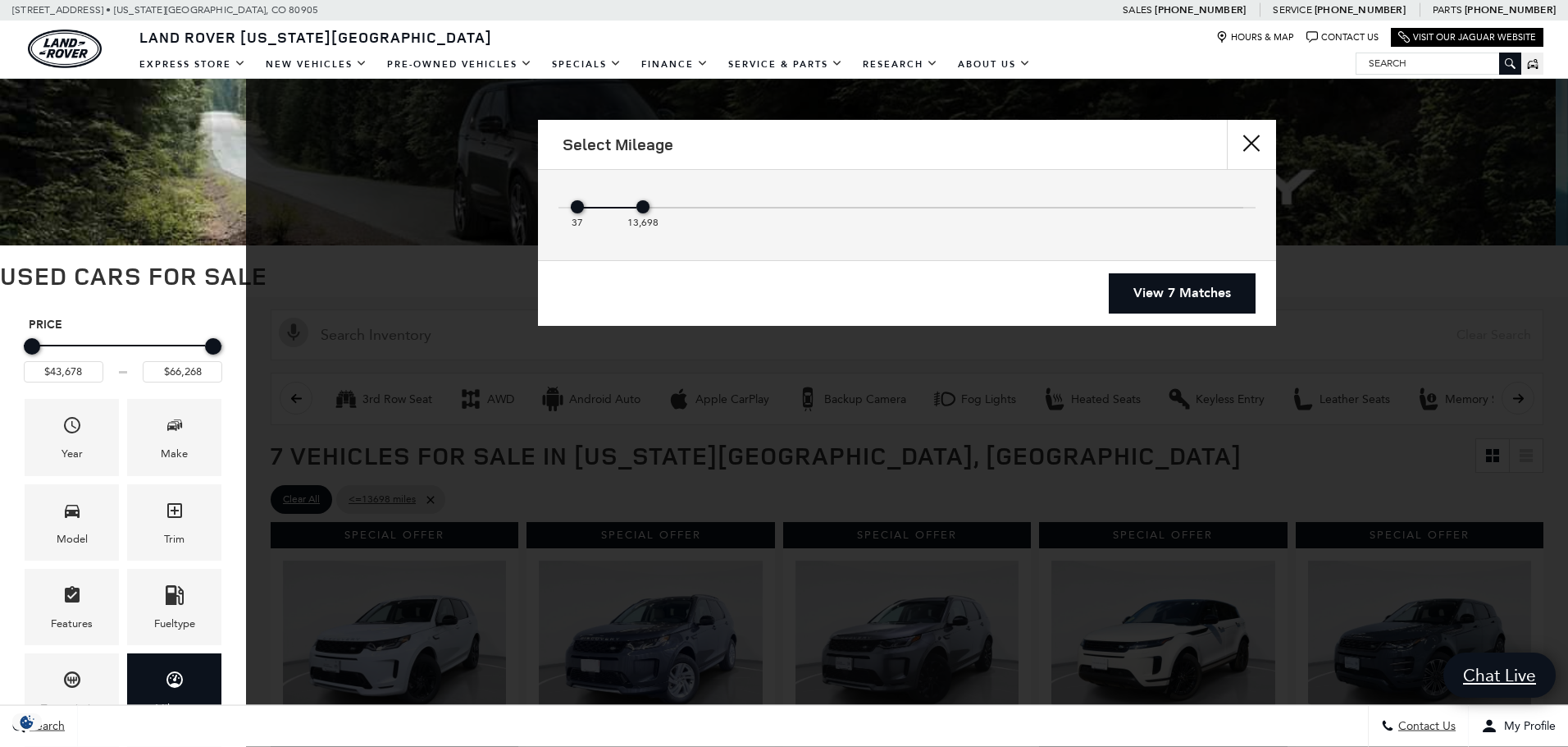
click at [657, 206] on div "37 13,698" at bounding box center [907, 211] width 673 height 33
click at [673, 206] on div "Mileage" at bounding box center [940, 207] width 607 height 2
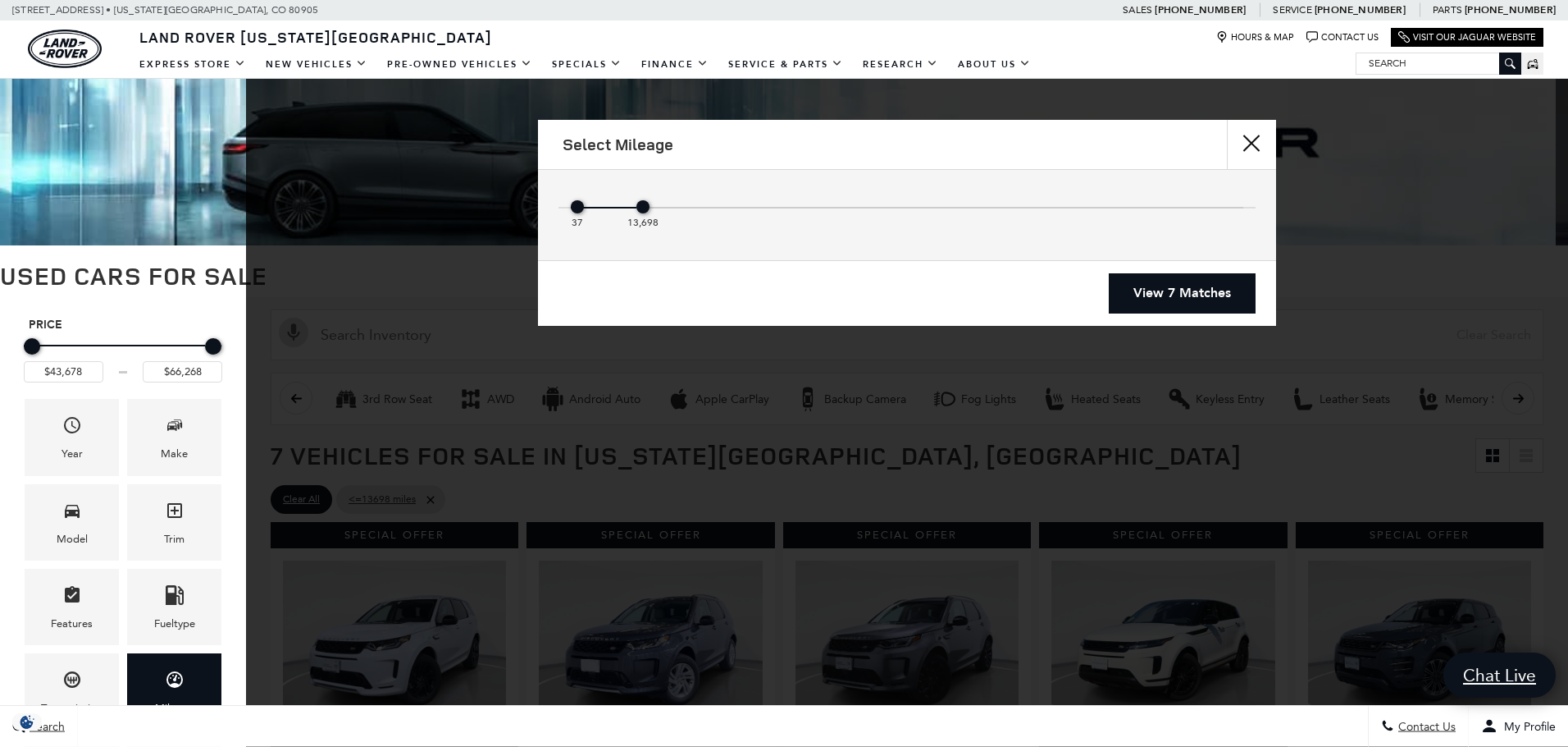
drag, startPoint x: 649, startPoint y: 208, endPoint x: 657, endPoint y: 205, distance: 8.5
click at [657, 205] on div "37 13,698" at bounding box center [907, 211] width 673 height 33
click at [653, 206] on div "37 13,698" at bounding box center [907, 211] width 673 height 33
click at [655, 206] on div "37 13,698" at bounding box center [907, 211] width 673 height 33
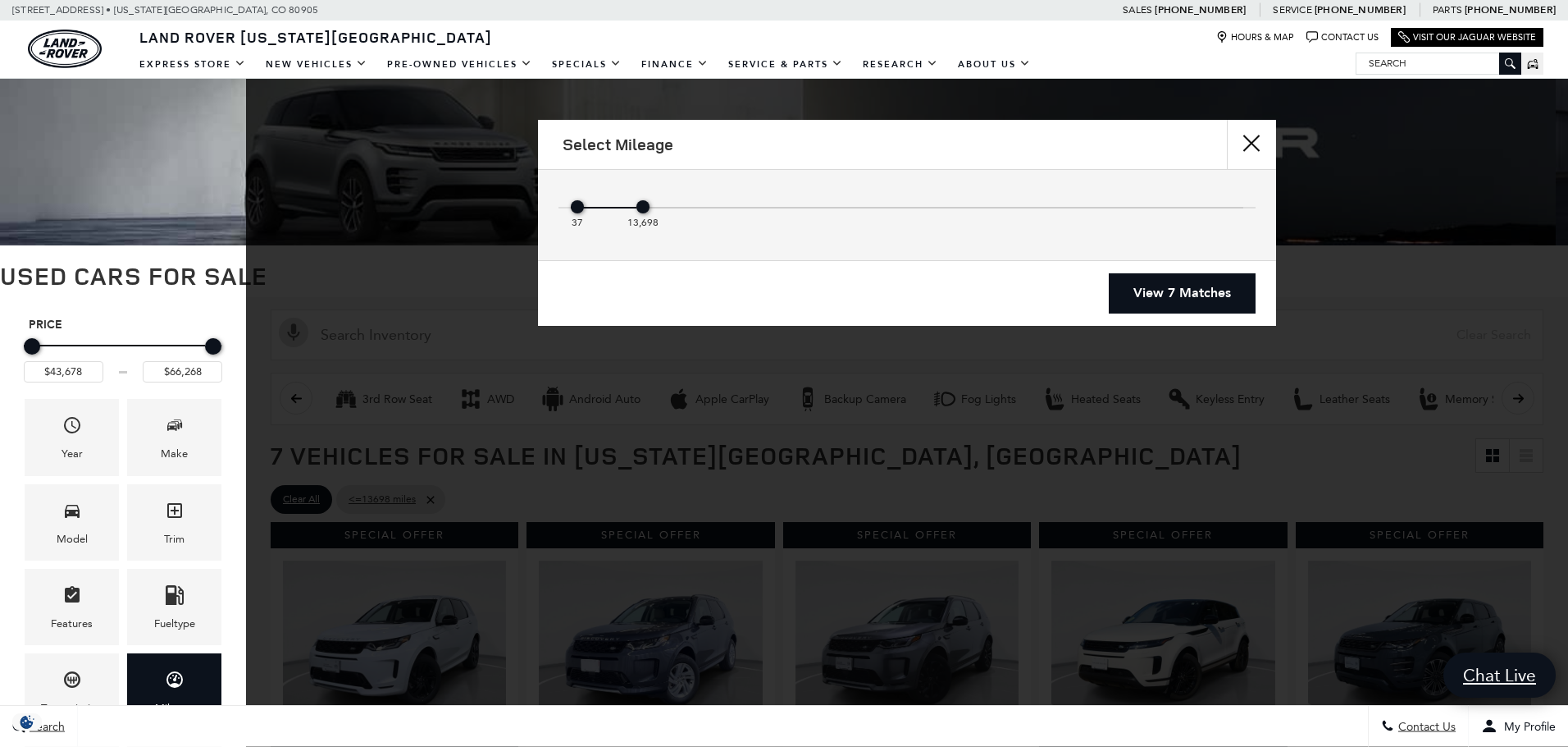
click at [733, 261] on div "View 7 Matches" at bounding box center [907, 293] width 738 height 65
click at [659, 203] on div "37 13,698" at bounding box center [907, 211] width 673 height 33
click at [654, 204] on div "37 13,698" at bounding box center [907, 211] width 673 height 33
click at [670, 208] on div "37 13,698" at bounding box center [907, 211] width 673 height 33
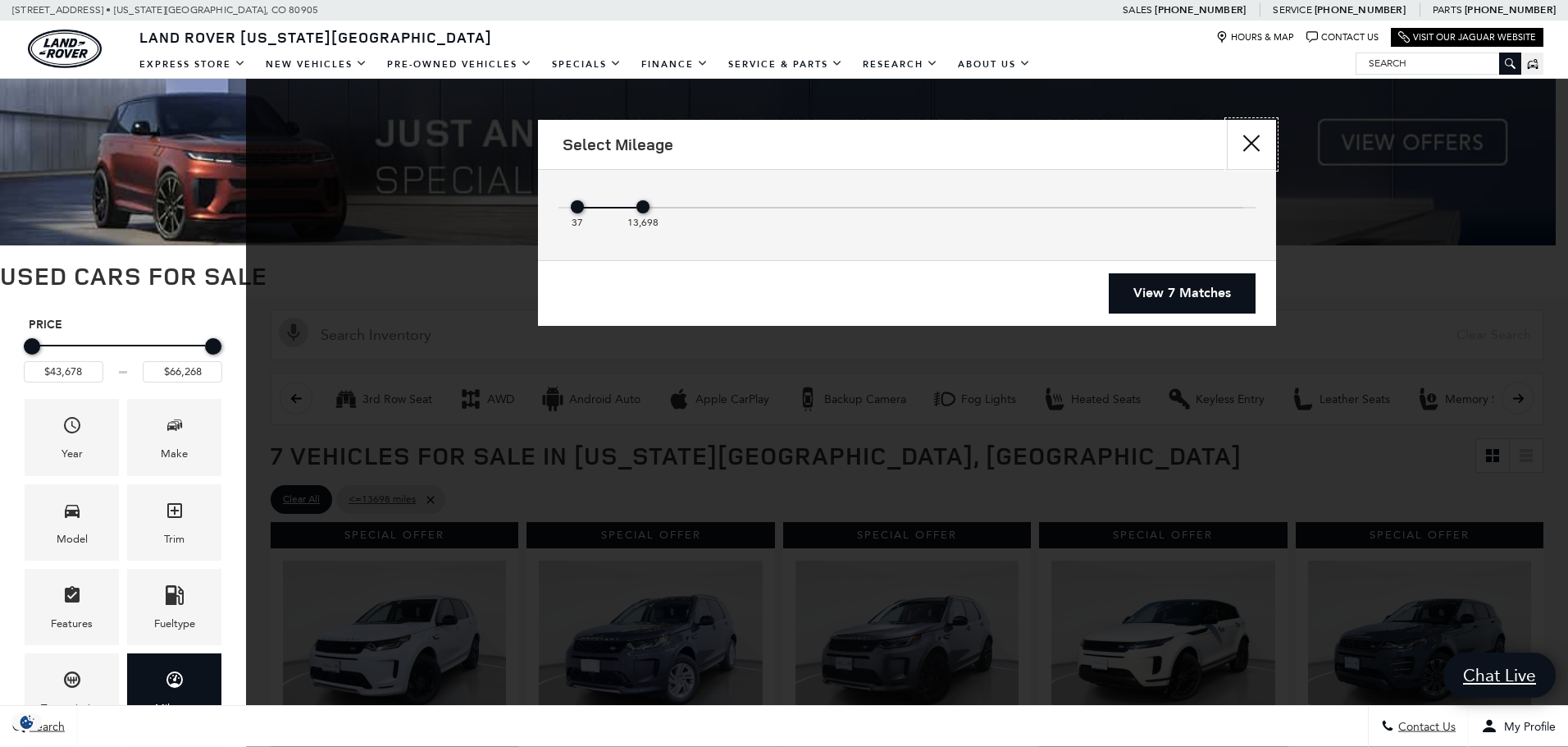
click at [1241, 144] on button "close" at bounding box center [1252, 144] width 49 height 50
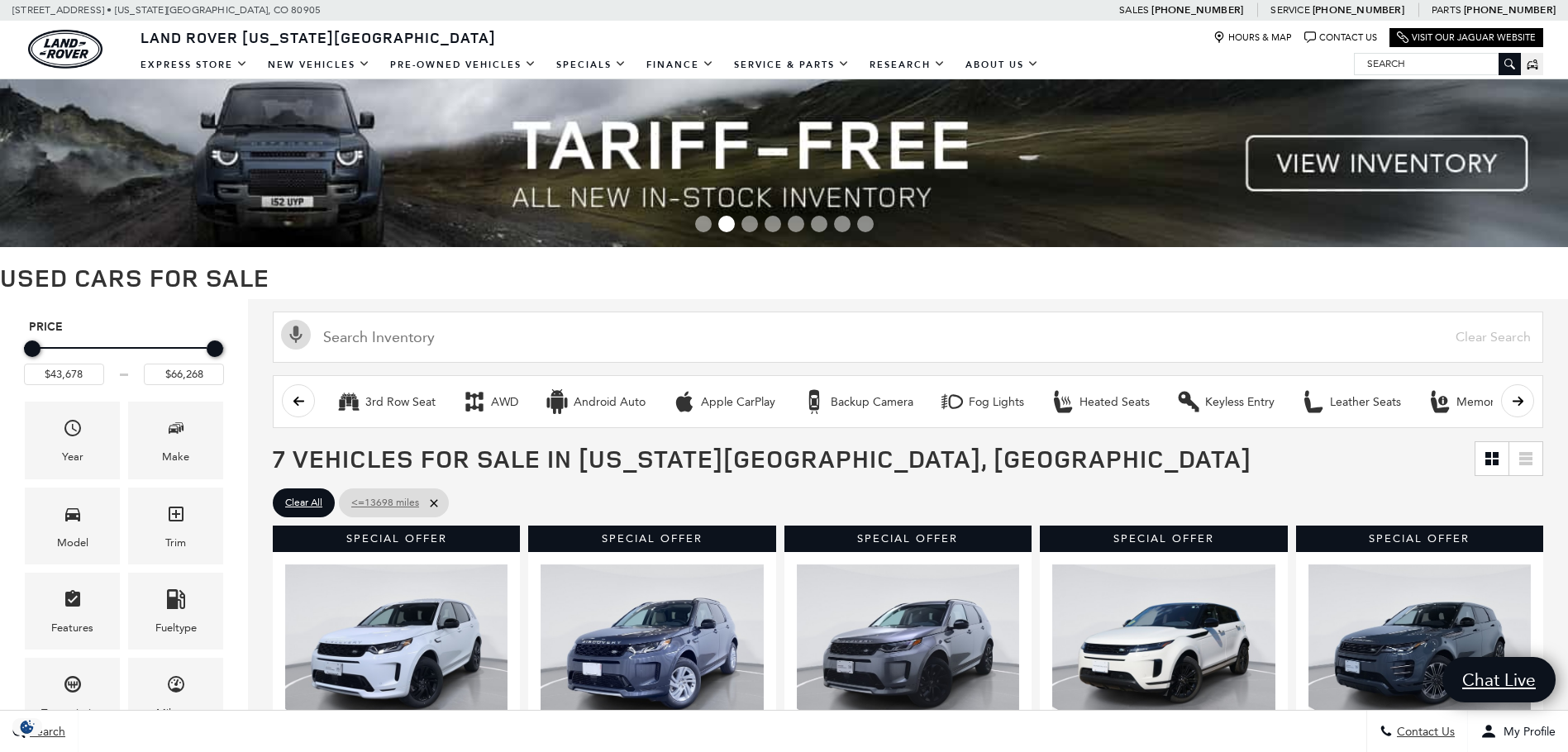
click at [429, 501] on icon at bounding box center [434, 504] width 14 height 14
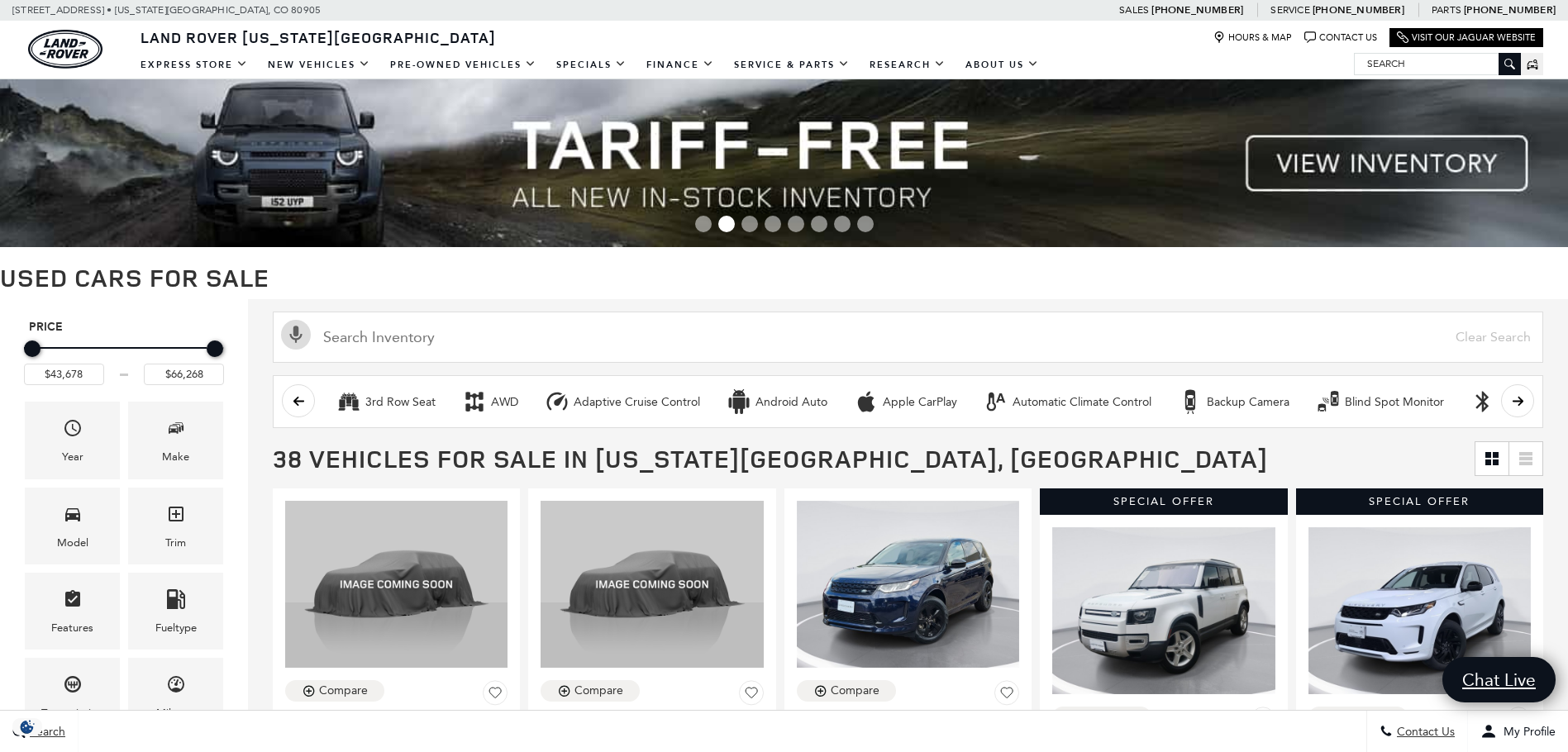
type input "$11,280"
type input "$68,948"
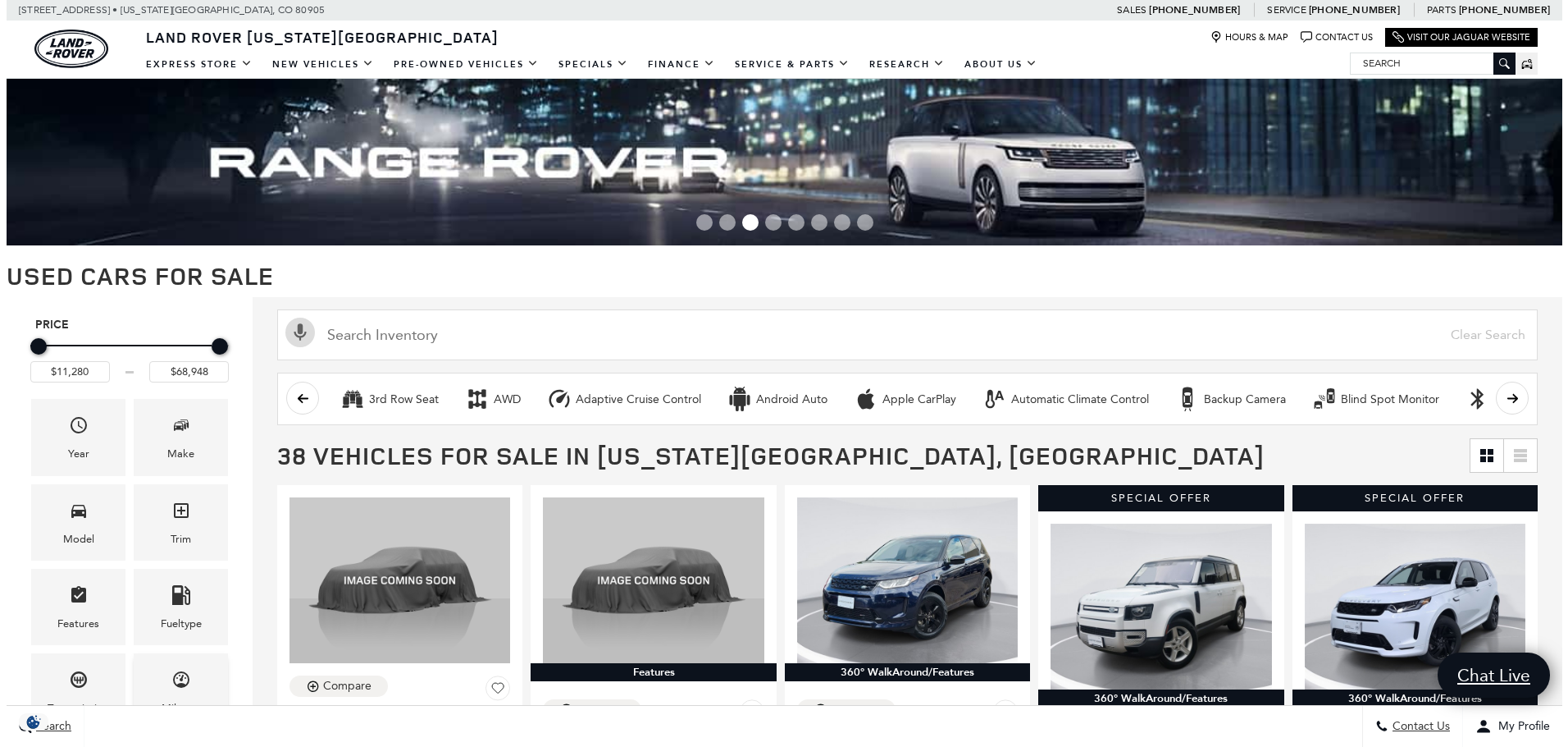
scroll to position [81, 0]
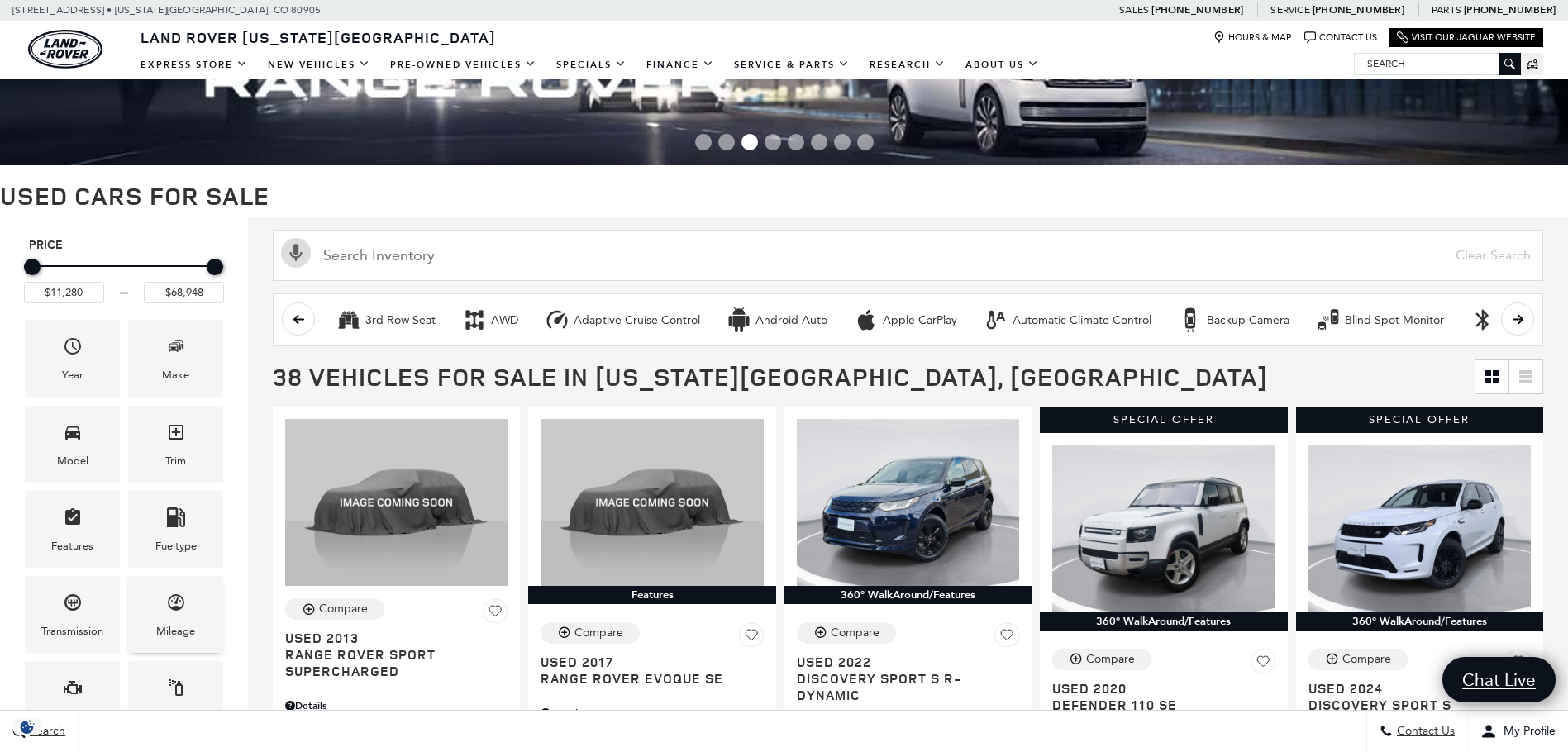
click at [151, 609] on div "Mileage" at bounding box center [176, 613] width 95 height 77
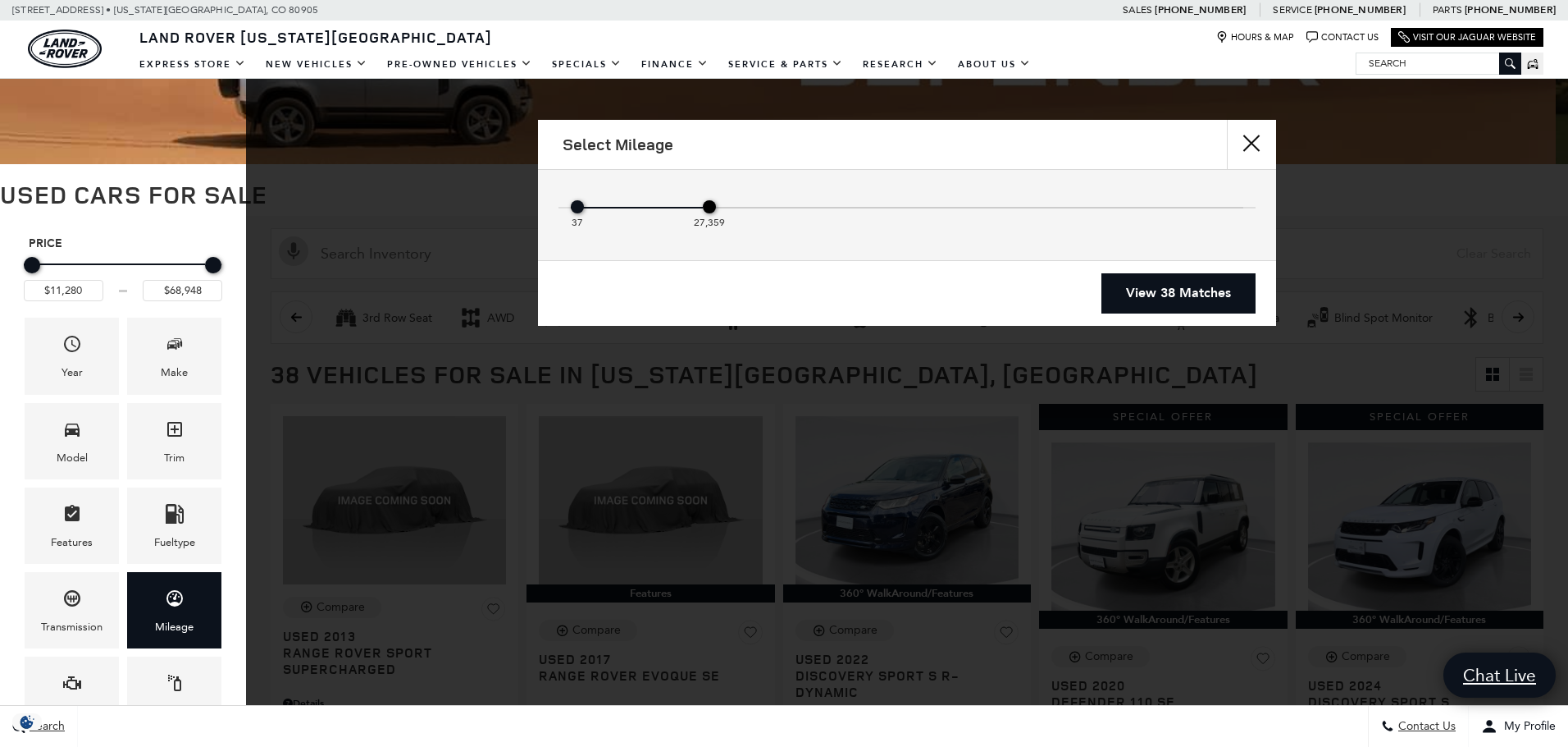
drag, startPoint x: 1240, startPoint y: 207, endPoint x: 695, endPoint y: 223, distance: 545.2
click at [703, 213] on div "27,359" at bounding box center [710, 207] width 13 height 13
type input "$32,107"
type input "$66,689"
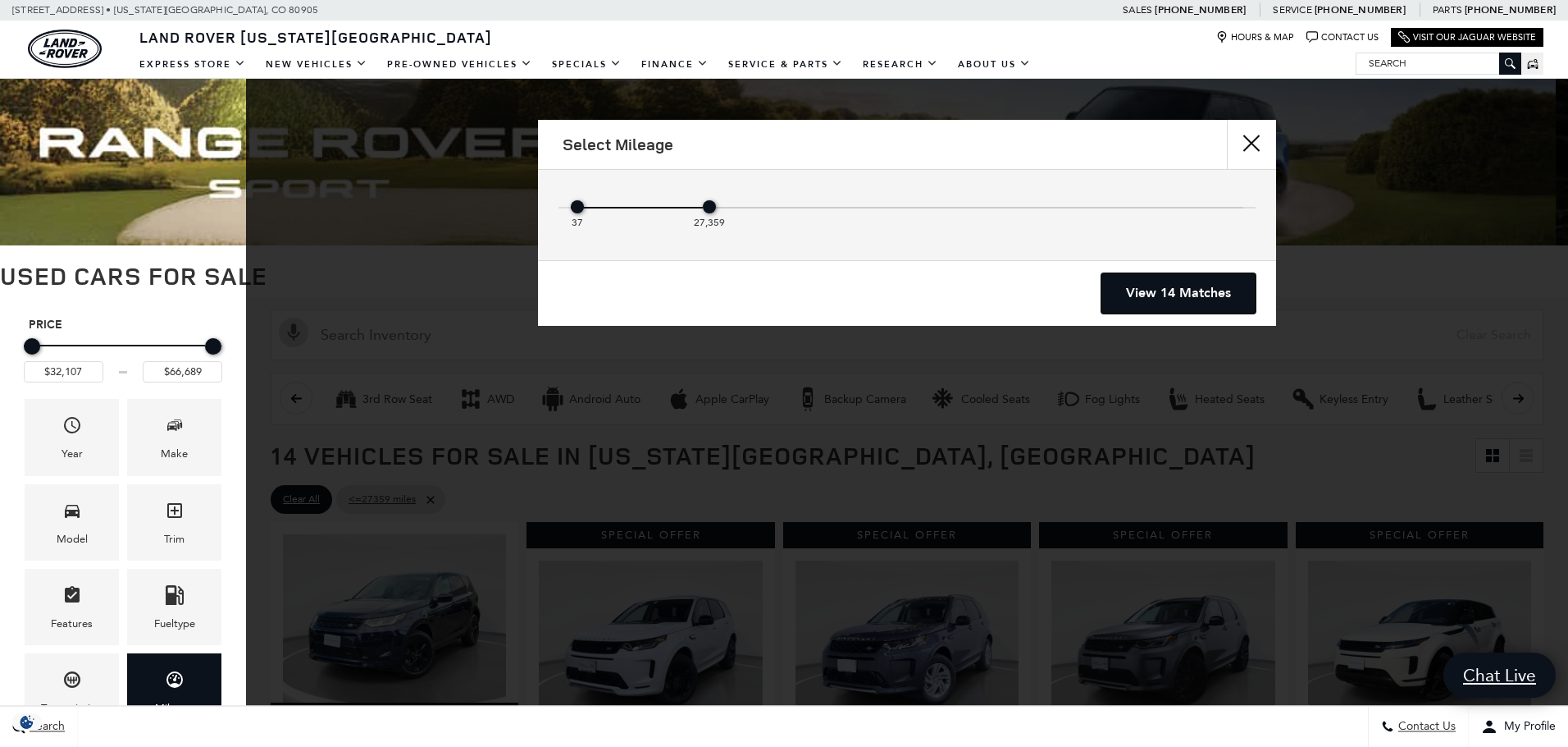
click at [1151, 302] on link "View 14 Matches" at bounding box center [1179, 294] width 154 height 40
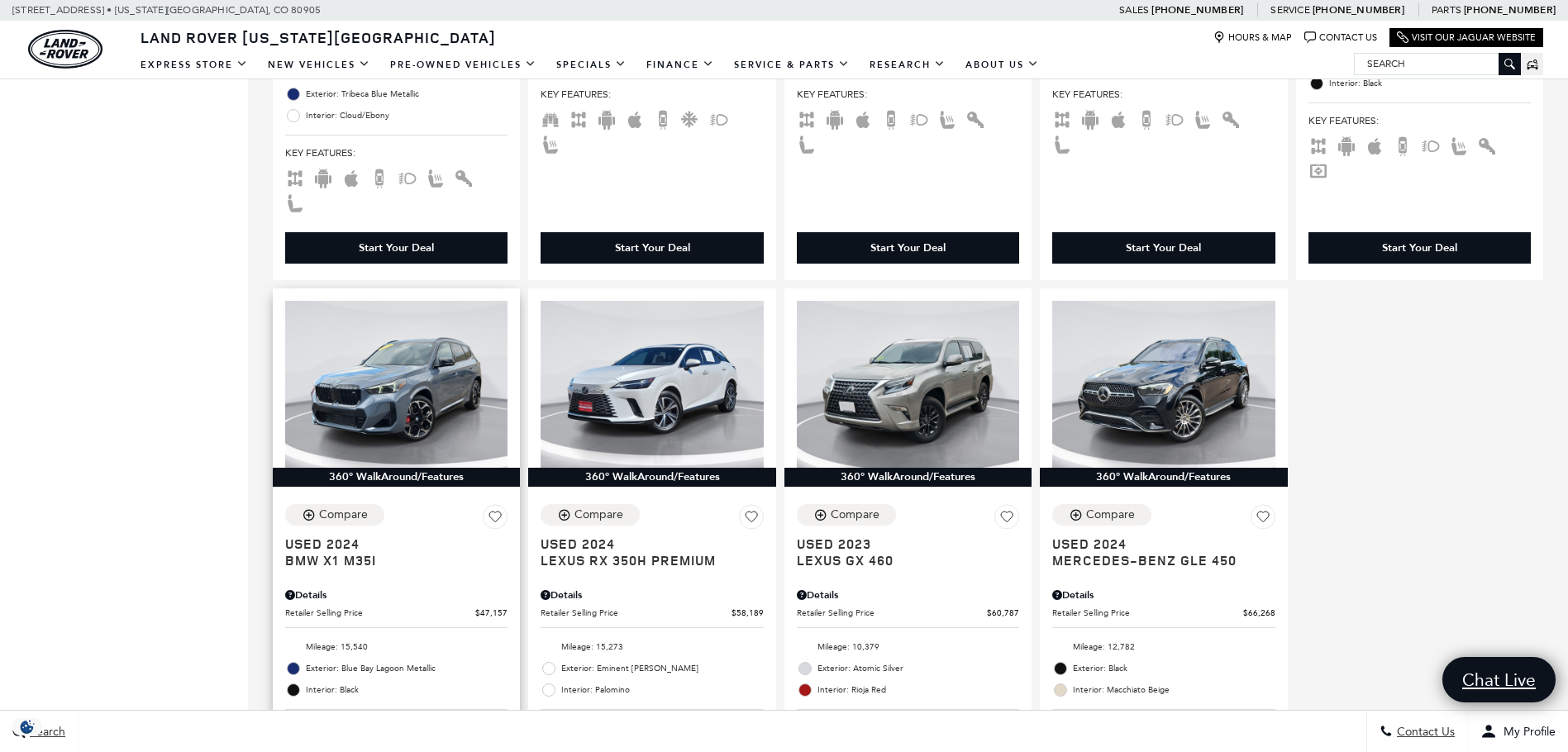
scroll to position [1735, 0]
